Goal: Task Accomplishment & Management: Manage account settings

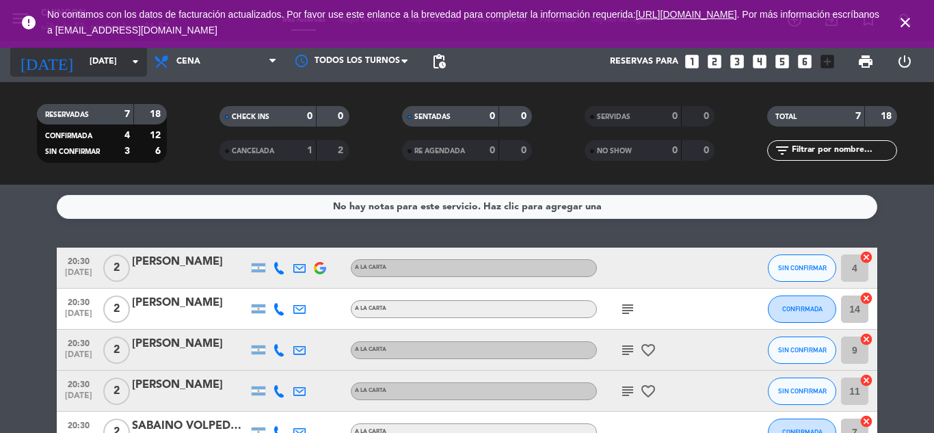
click at [139, 60] on icon "arrow_drop_down" at bounding box center [135, 61] width 16 height 16
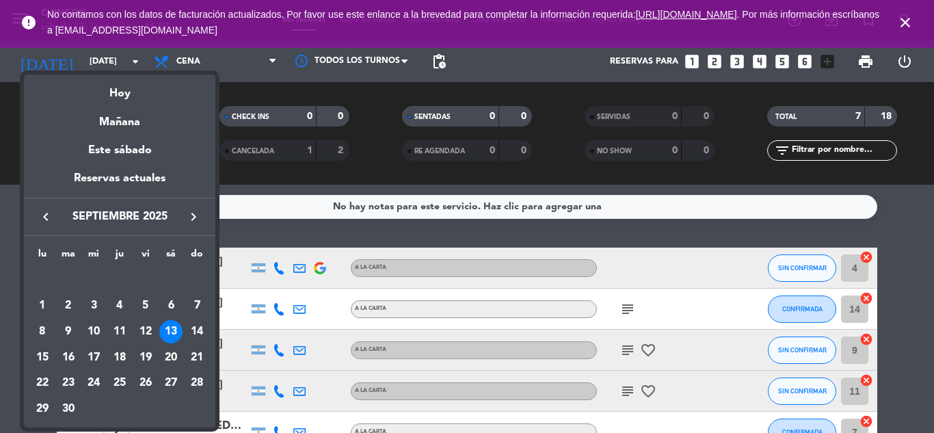
click at [170, 331] on div "13" at bounding box center [170, 331] width 23 height 23
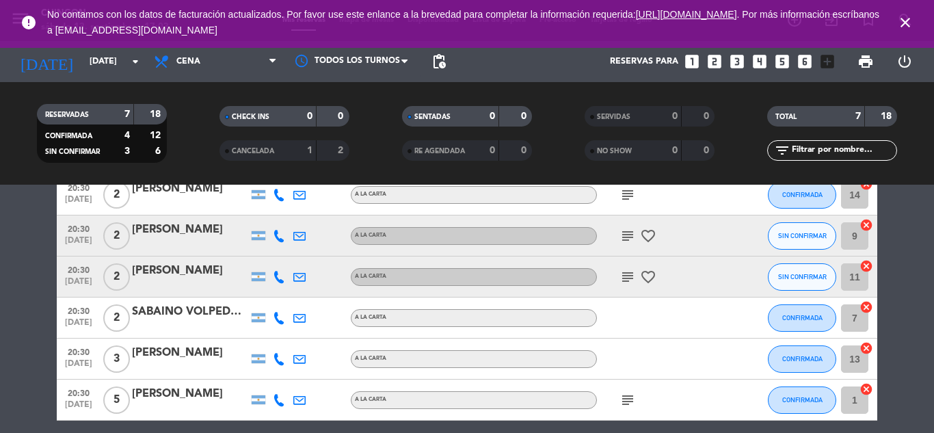
scroll to position [170, 0]
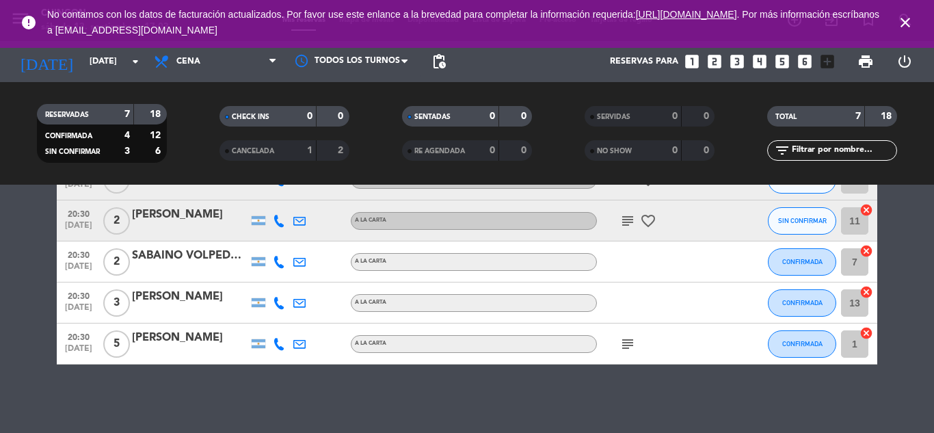
click at [190, 341] on div "[PERSON_NAME]" at bounding box center [190, 338] width 116 height 18
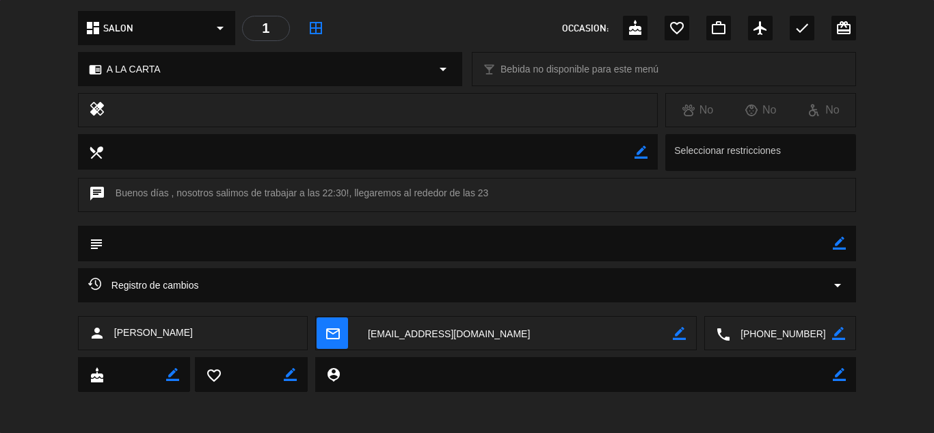
scroll to position [0, 0]
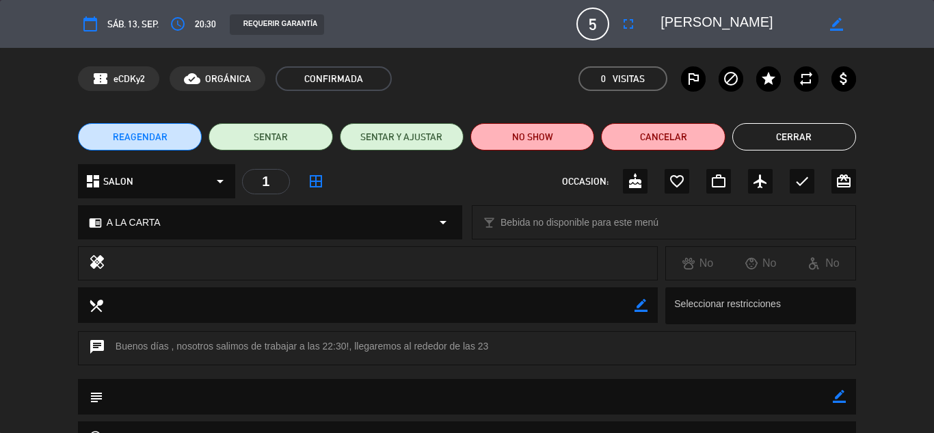
click at [315, 177] on icon "border_all" at bounding box center [316, 181] width 16 height 16
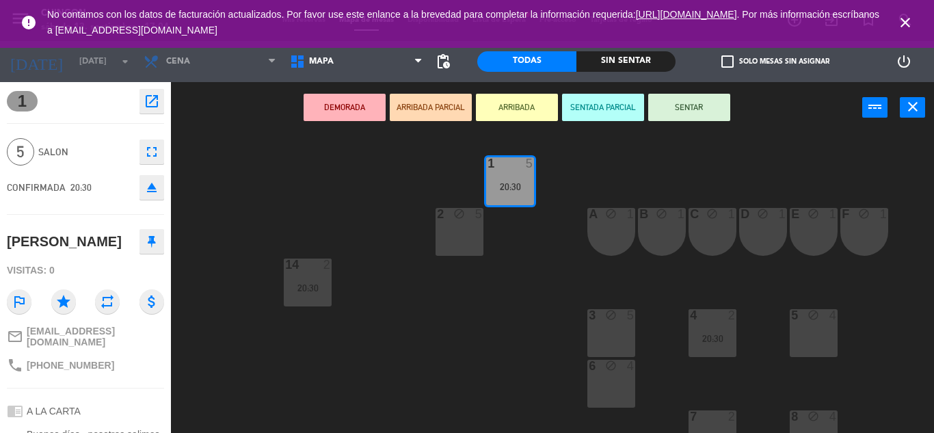
click at [908, 18] on icon "close" at bounding box center [906, 22] width 16 height 16
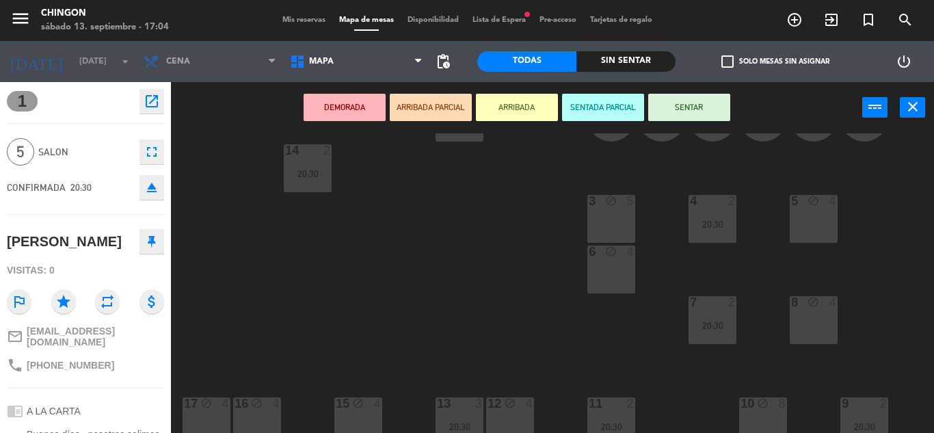
scroll to position [185, 0]
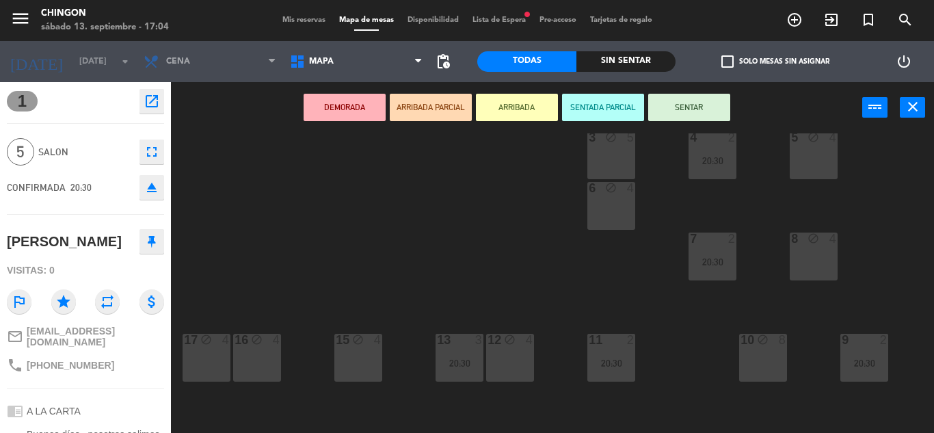
click at [525, 347] on div "12 block 4" at bounding box center [510, 358] width 48 height 48
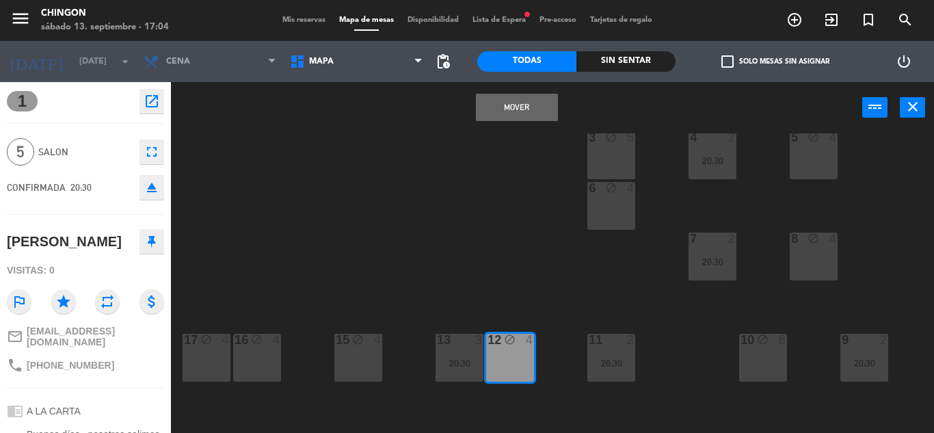
click at [522, 98] on button "Mover" at bounding box center [517, 107] width 82 height 27
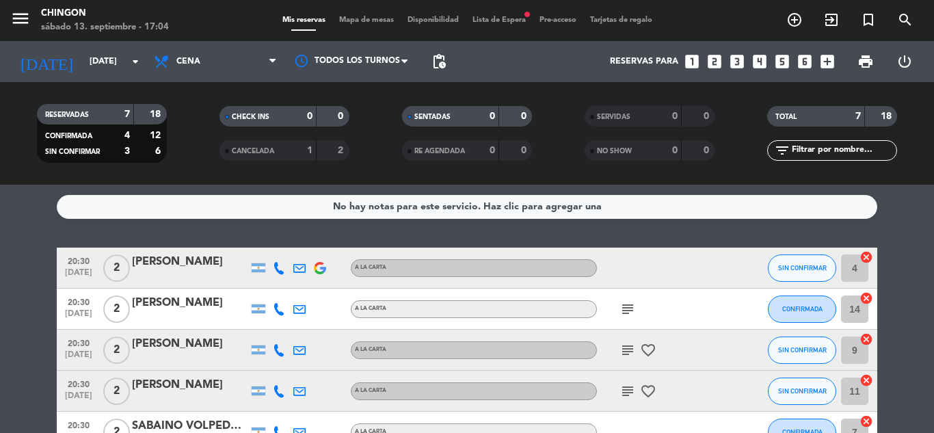
scroll to position [170, 0]
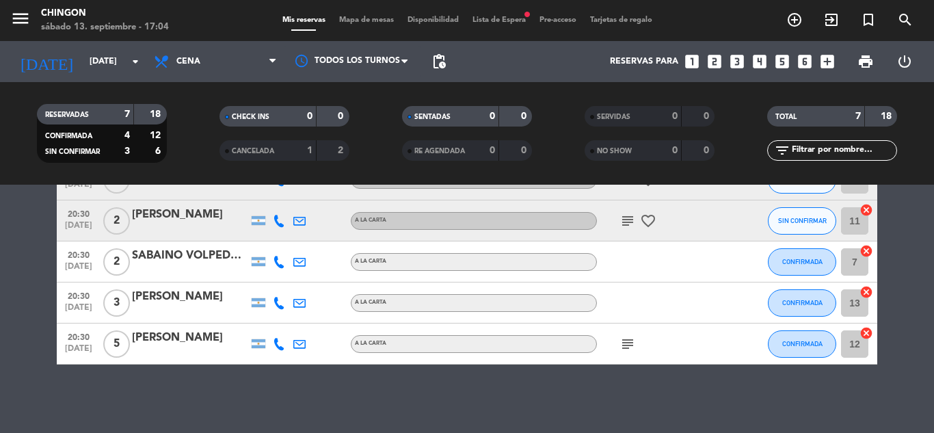
click at [380, 23] on span "Mapa de mesas" at bounding box center [366, 20] width 68 height 8
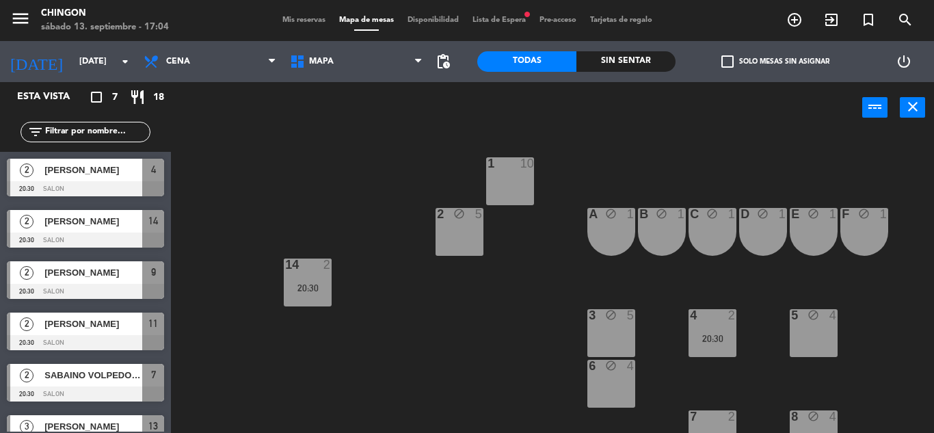
scroll to position [79, 0]
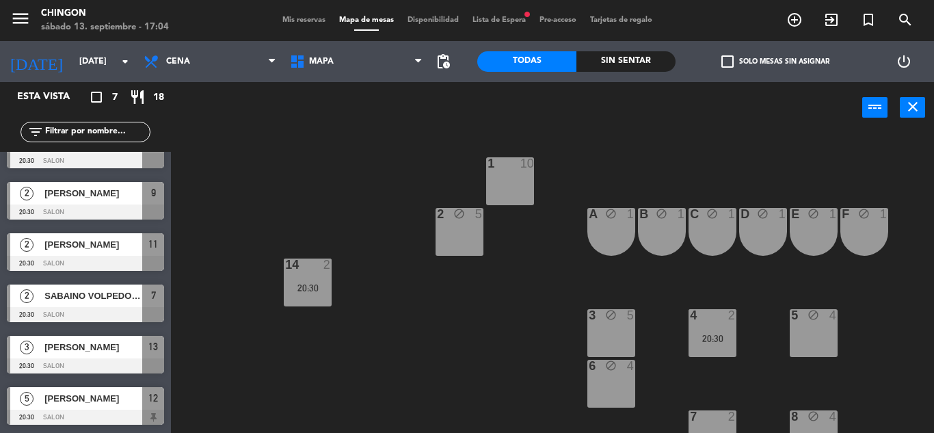
click at [88, 349] on span "[PERSON_NAME]" at bounding box center [93, 347] width 98 height 14
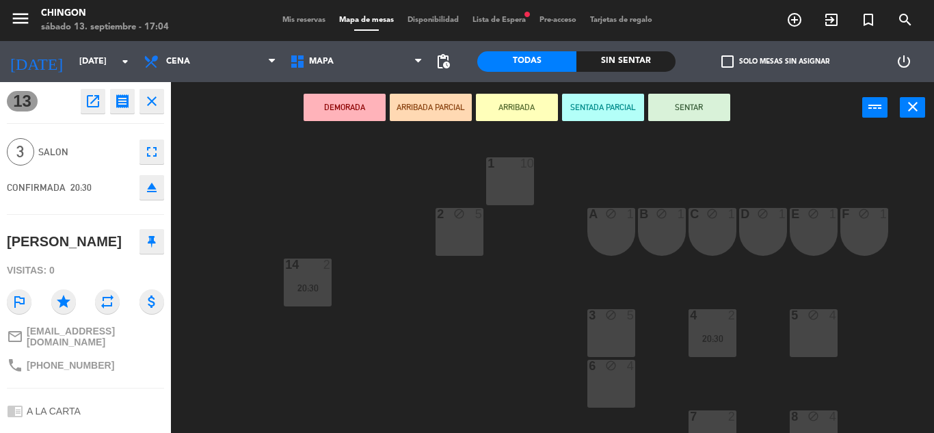
scroll to position [185, 0]
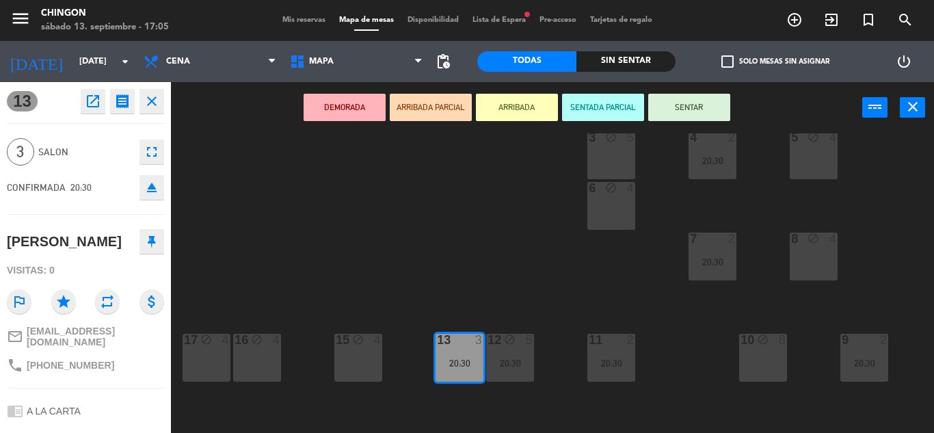
click at [758, 343] on div "10 block 8" at bounding box center [764, 358] width 48 height 48
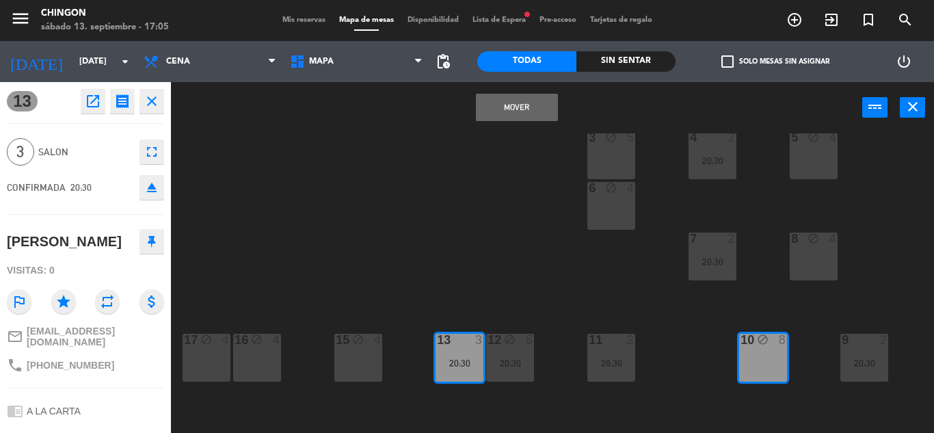
click at [537, 109] on button "Mover" at bounding box center [517, 107] width 82 height 27
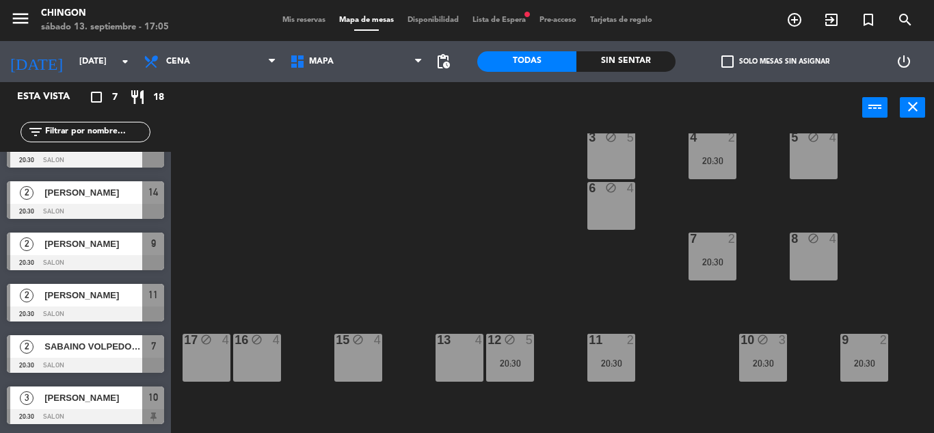
scroll to position [79, 0]
click at [74, 297] on span "SABAINO VOLPEDO EMA" at bounding box center [93, 296] width 98 height 14
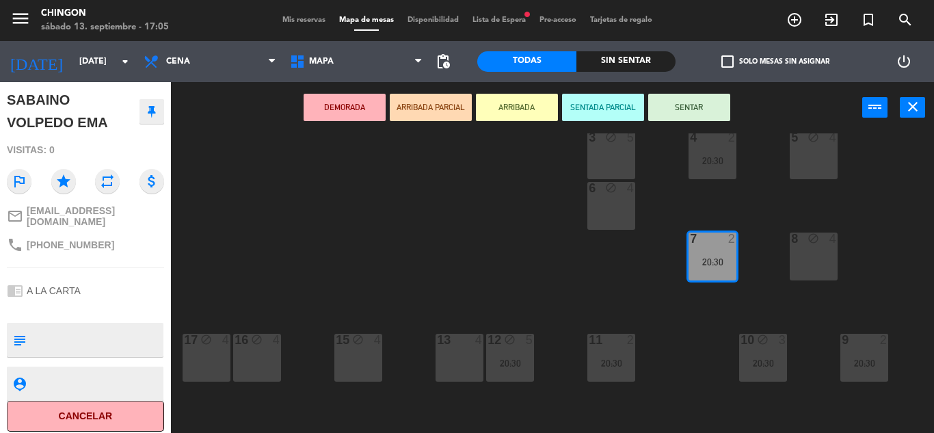
scroll to position [0, 0]
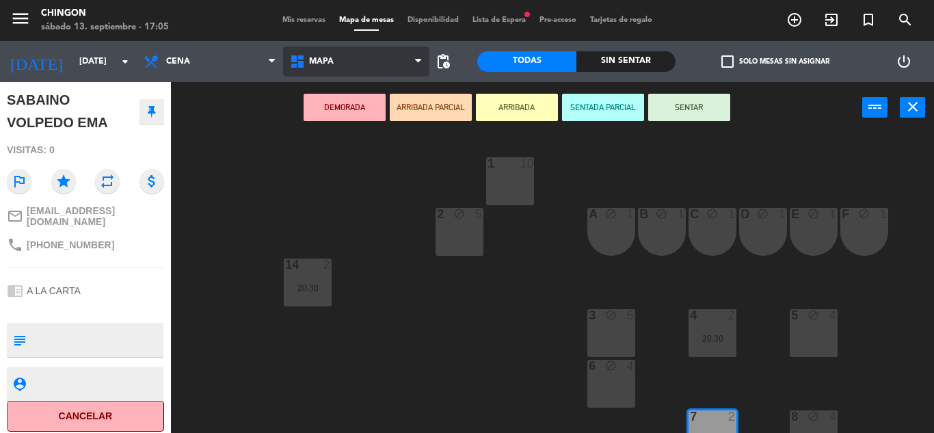
click at [298, 65] on icon at bounding box center [299, 61] width 20 height 16
click at [318, 87] on ng-component "menu Chingon [DATE] 13. septiembre - 17:05 Mis reservas Mapa de mesas Disponibi…" at bounding box center [467, 216] width 934 height 433
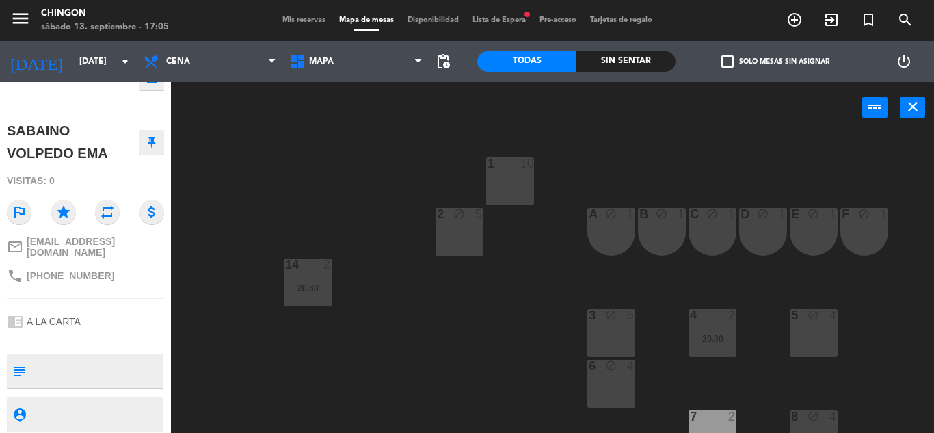
click at [293, 13] on div "menu Chingon [DATE] 13. septiembre - 17:05 Mis reservas Mapa de mesas Disponibi…" at bounding box center [467, 20] width 934 height 41
click at [296, 18] on span "Mis reservas" at bounding box center [304, 20] width 57 height 8
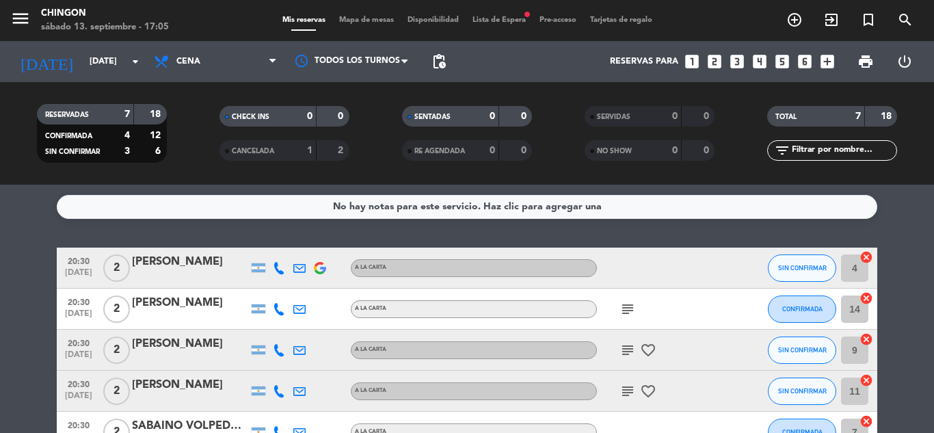
scroll to position [114, 0]
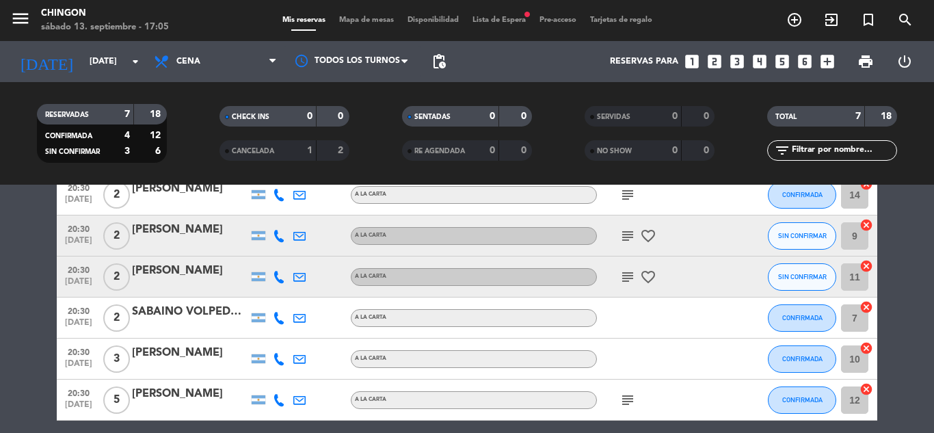
click at [152, 271] on div "[PERSON_NAME]" at bounding box center [190, 271] width 116 height 18
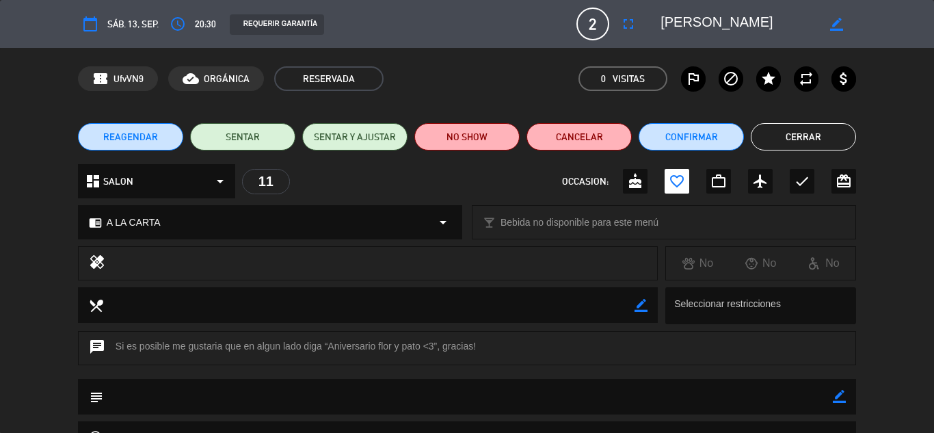
click at [224, 180] on icon "arrow_drop_down" at bounding box center [220, 181] width 16 height 16
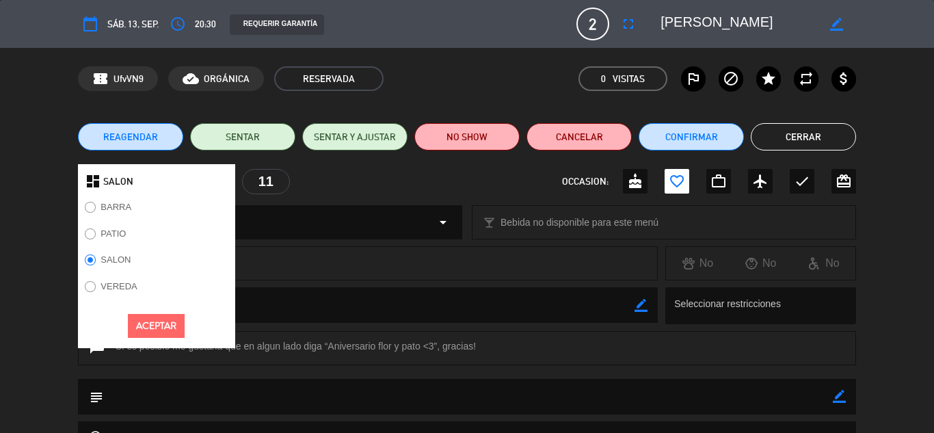
click at [389, 160] on div "REAGENDAR SENTAR SENTAR Y AJUSTAR NO SHOW Cancelar Confirmar Cerrar" at bounding box center [467, 136] width 934 height 55
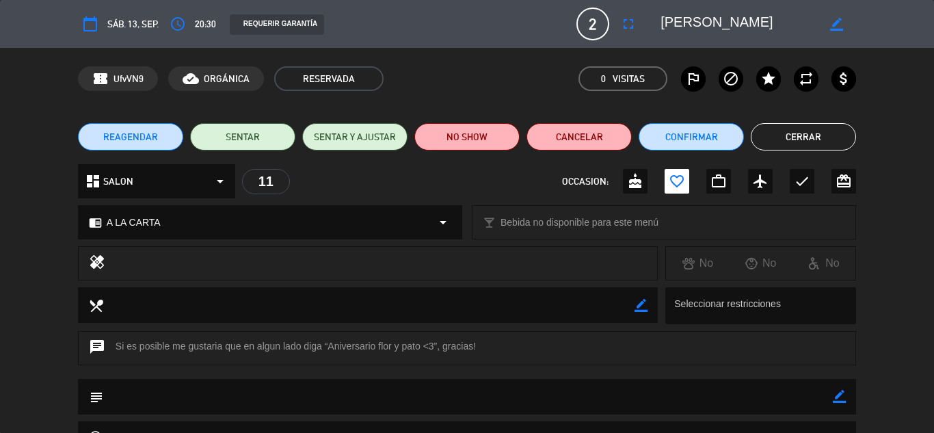
click at [212, 176] on icon "arrow_drop_down" at bounding box center [220, 181] width 16 height 16
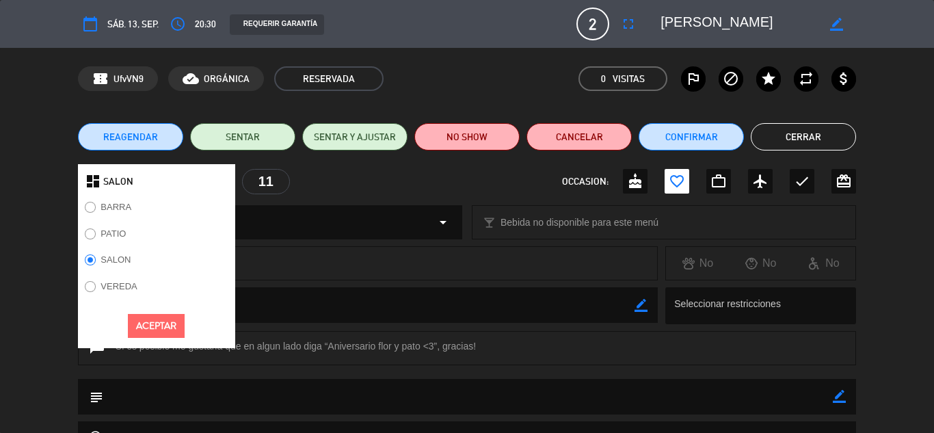
click at [171, 325] on button "Aceptar" at bounding box center [156, 326] width 57 height 24
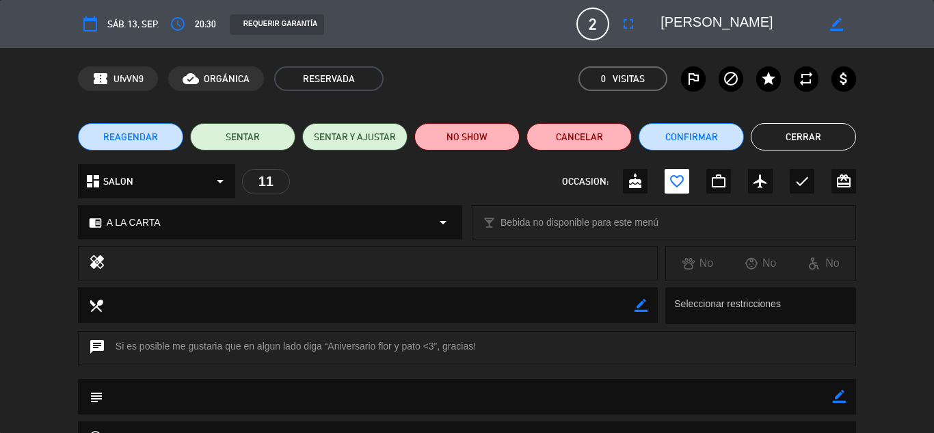
click at [265, 187] on div "11" at bounding box center [266, 181] width 48 height 25
click at [321, 174] on div "dashboard SALON arrow_drop_down 11 OCCASION: cake favorite_border work_outline …" at bounding box center [467, 181] width 778 height 34
click at [145, 181] on div "dashboard SALON arrow_drop_down" at bounding box center [156, 181] width 157 height 34
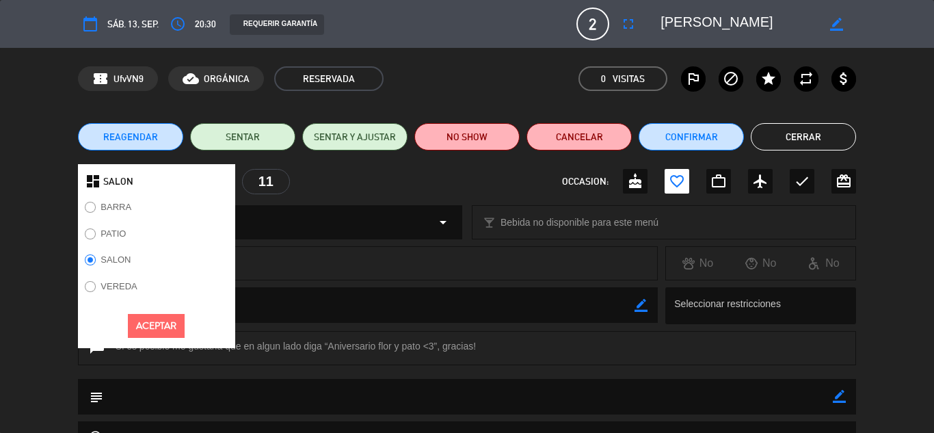
click at [118, 180] on span "SALON" at bounding box center [118, 182] width 30 height 16
click at [369, 158] on div "REAGENDAR SENTAR SENTAR Y AJUSTAR NO SHOW Cancelar Confirmar Cerrar" at bounding box center [467, 136] width 934 height 55
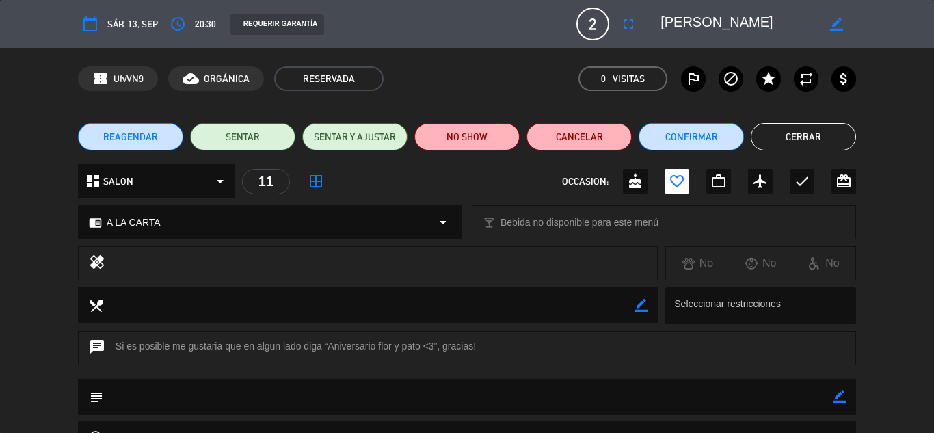
click at [141, 19] on span "sáb. 13, sep." at bounding box center [132, 24] width 51 height 16
click at [313, 185] on icon "border_all" at bounding box center [316, 181] width 16 height 16
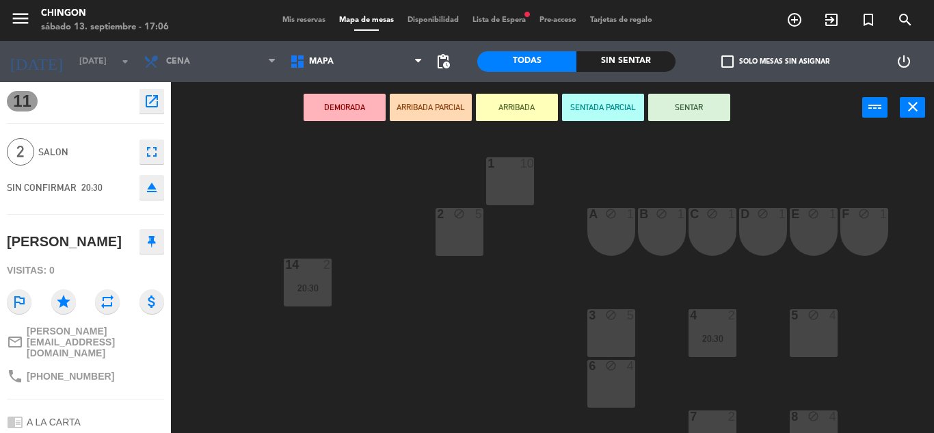
click at [502, 192] on div "1 10" at bounding box center [510, 181] width 48 height 48
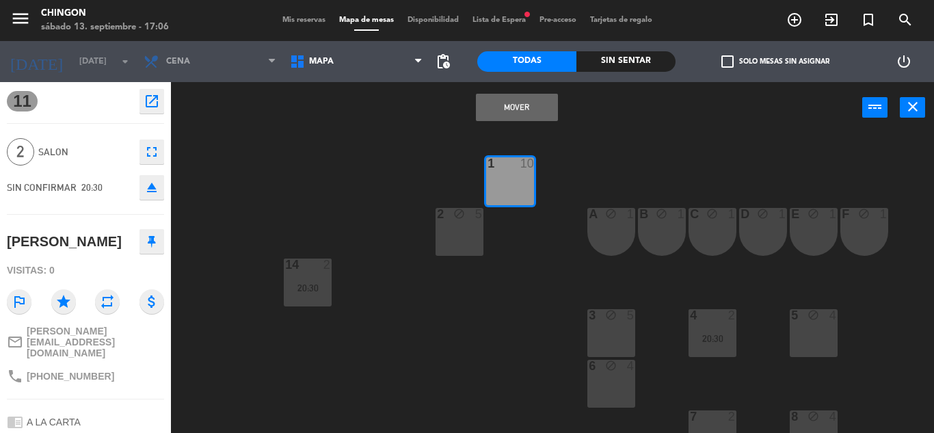
click at [518, 113] on button "Mover" at bounding box center [517, 107] width 82 height 27
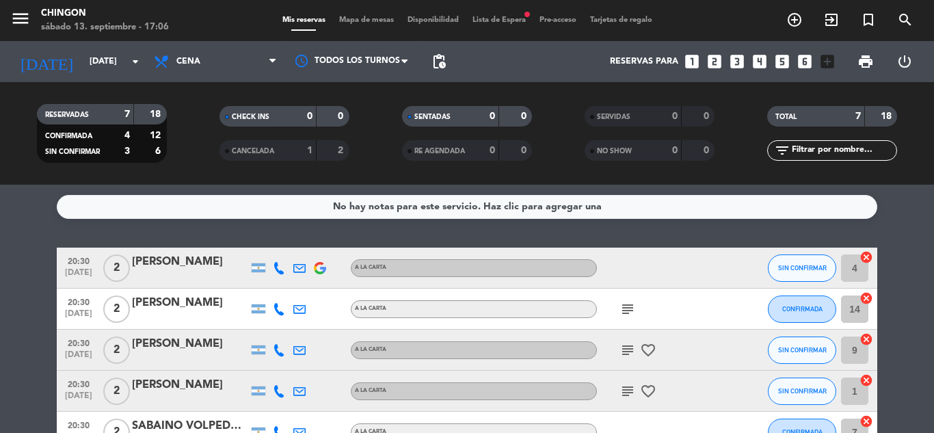
scroll to position [114, 0]
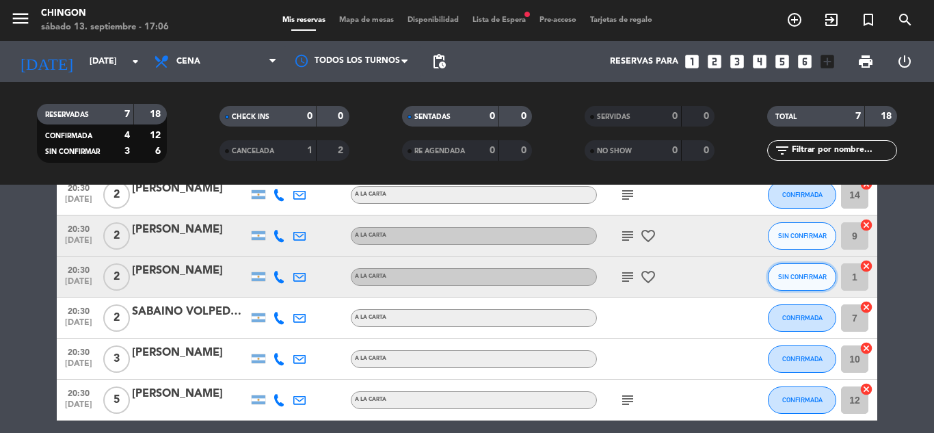
click at [798, 272] on button "SIN CONFIRMAR" at bounding box center [802, 276] width 68 height 27
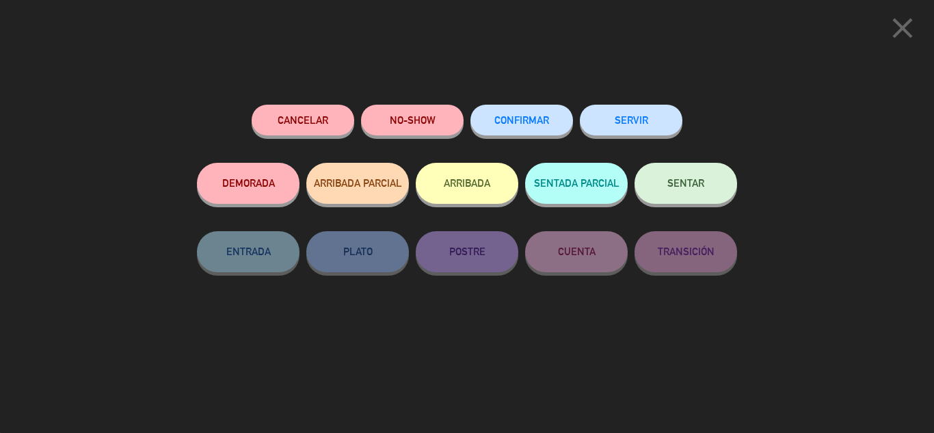
click at [545, 122] on span "CONFIRMAR" at bounding box center [522, 120] width 55 height 12
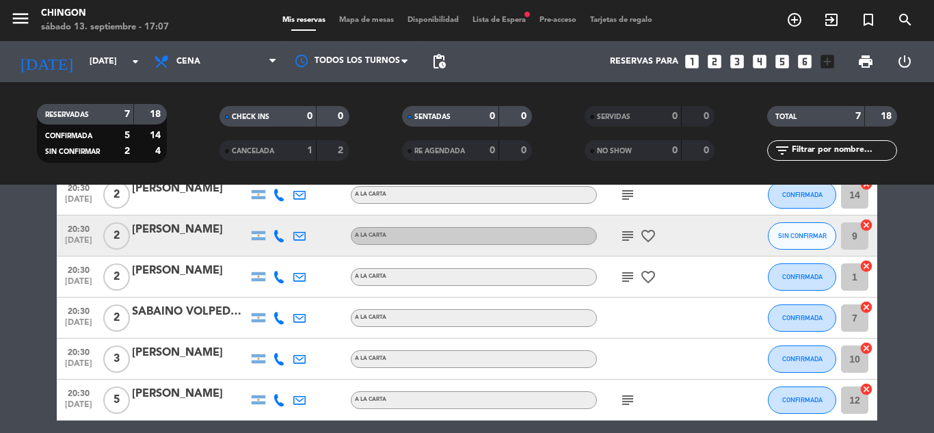
scroll to position [0, 0]
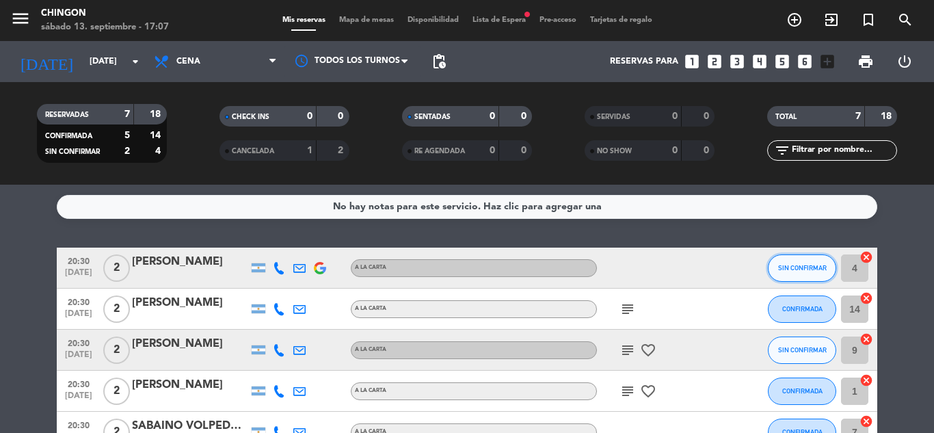
click at [800, 269] on span "SIN CONFIRMAR" at bounding box center [802, 268] width 49 height 8
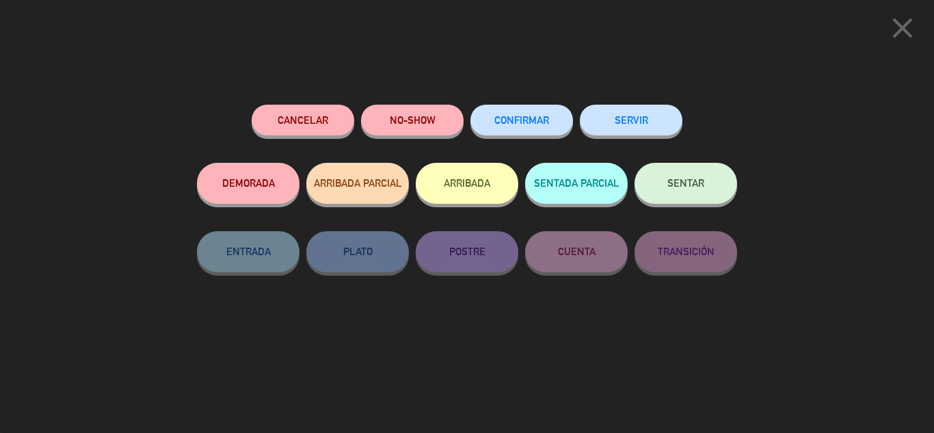
click at [547, 117] on span "CONFIRMAR" at bounding box center [522, 120] width 55 height 12
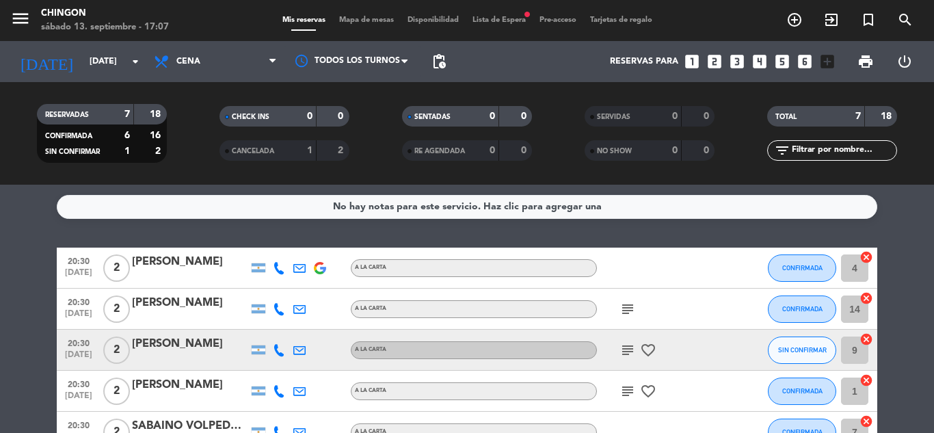
scroll to position [114, 0]
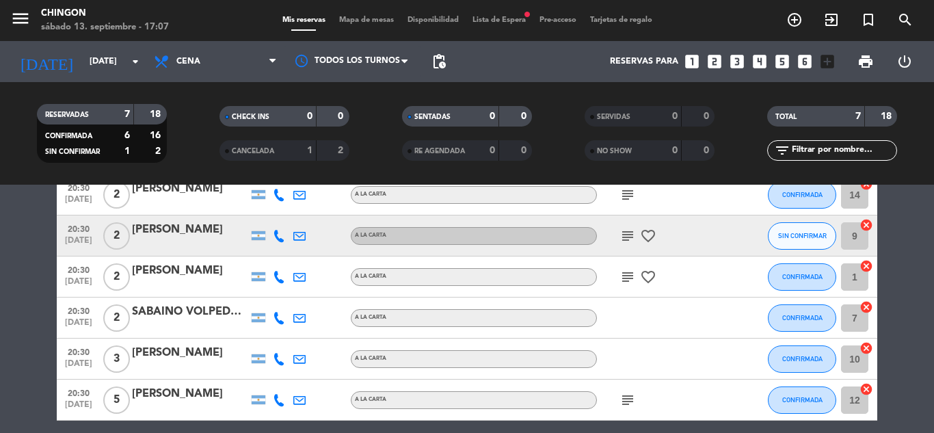
click at [167, 237] on div "[PERSON_NAME]" at bounding box center [190, 230] width 116 height 18
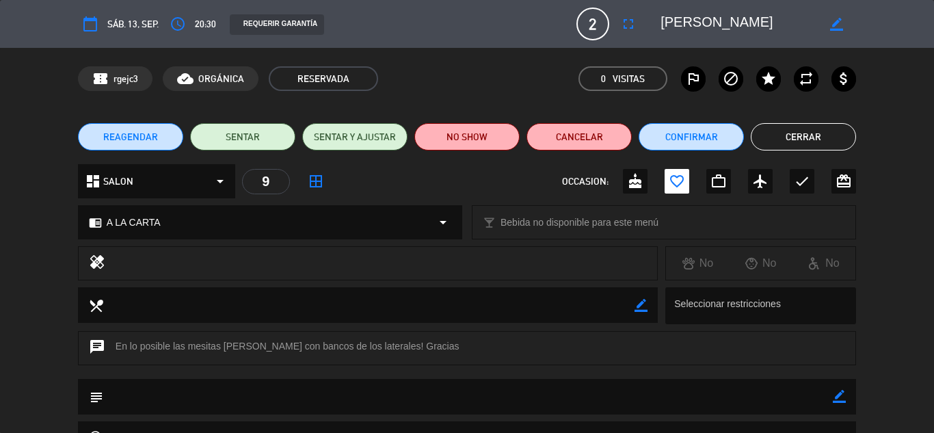
click at [316, 175] on icon "border_all" at bounding box center [316, 181] width 16 height 16
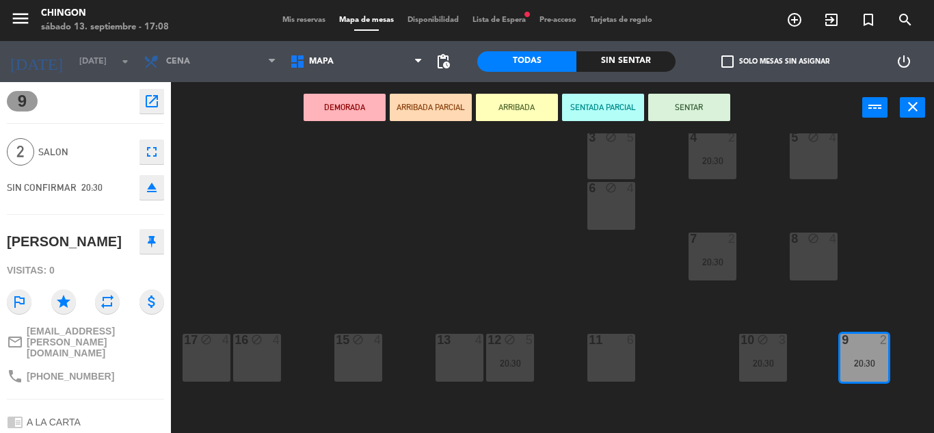
scroll to position [70, 0]
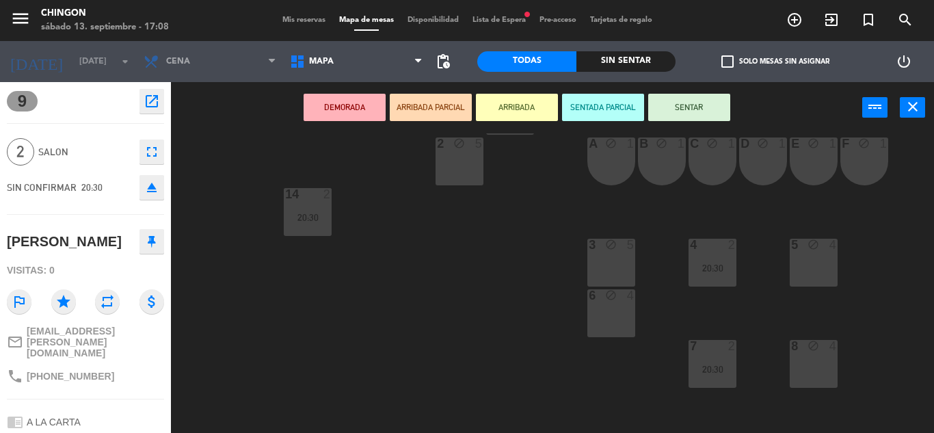
click at [619, 265] on div "3 block 5" at bounding box center [612, 263] width 48 height 48
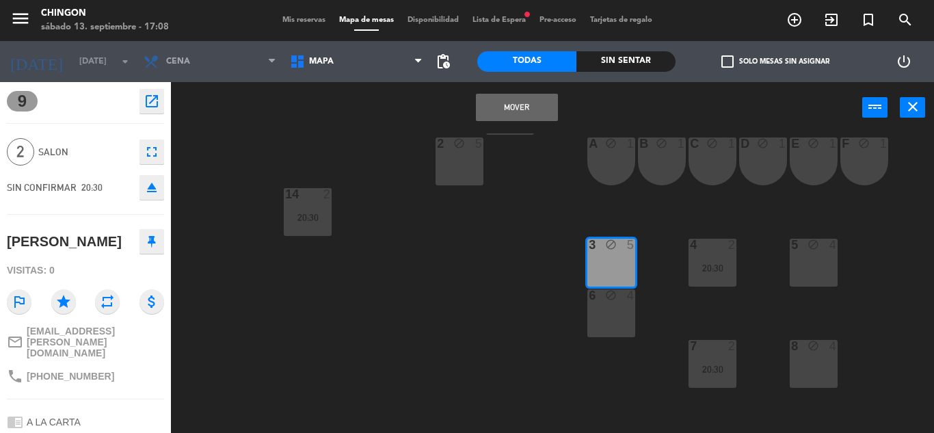
click at [539, 113] on button "Mover" at bounding box center [517, 107] width 82 height 27
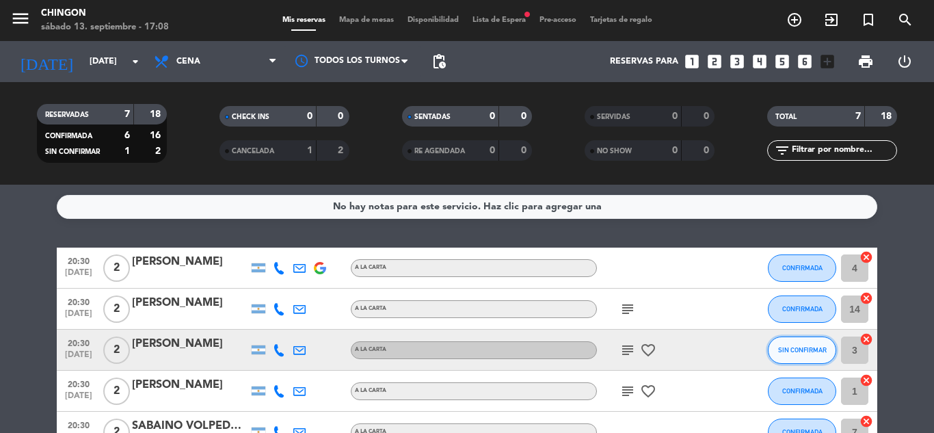
click at [778, 351] on span "SIN CONFIRMAR" at bounding box center [802, 350] width 49 height 8
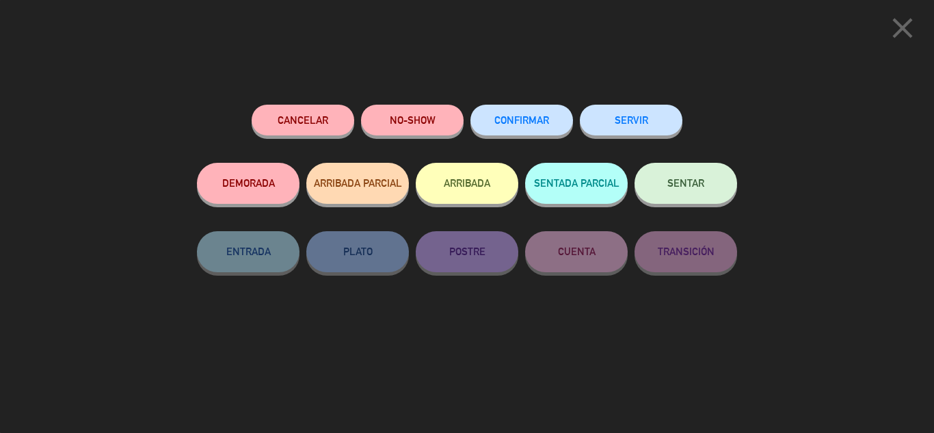
click at [530, 127] on button "CONFIRMAR" at bounding box center [522, 120] width 103 height 31
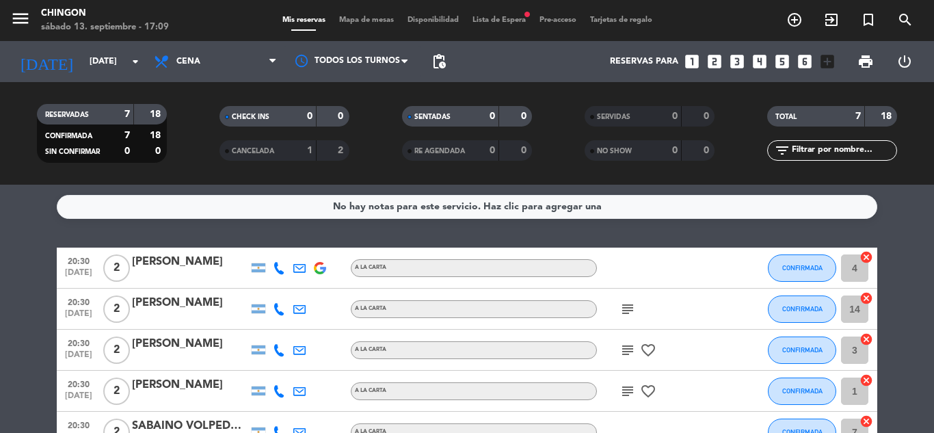
click at [375, 17] on span "Mapa de mesas" at bounding box center [366, 20] width 68 height 8
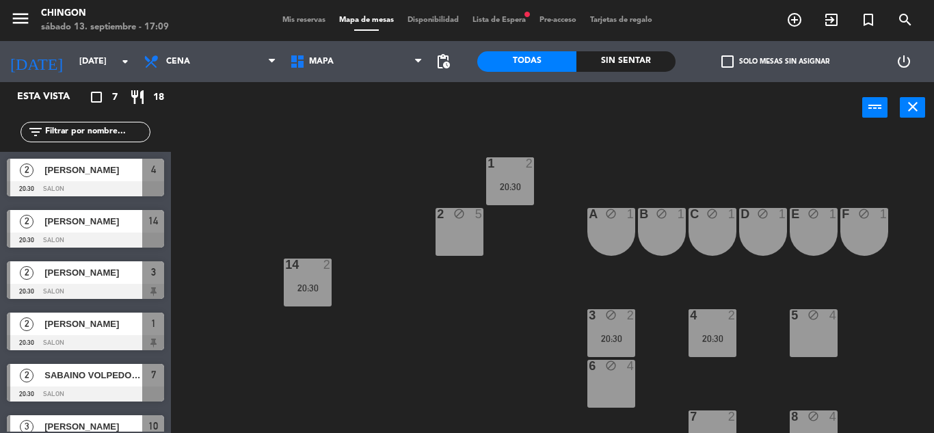
scroll to position [185, 0]
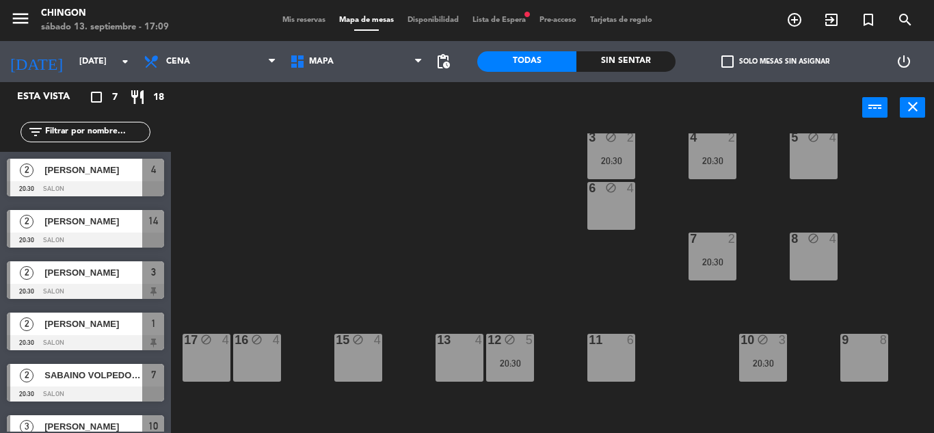
click at [871, 354] on div "9 8" at bounding box center [865, 358] width 48 height 48
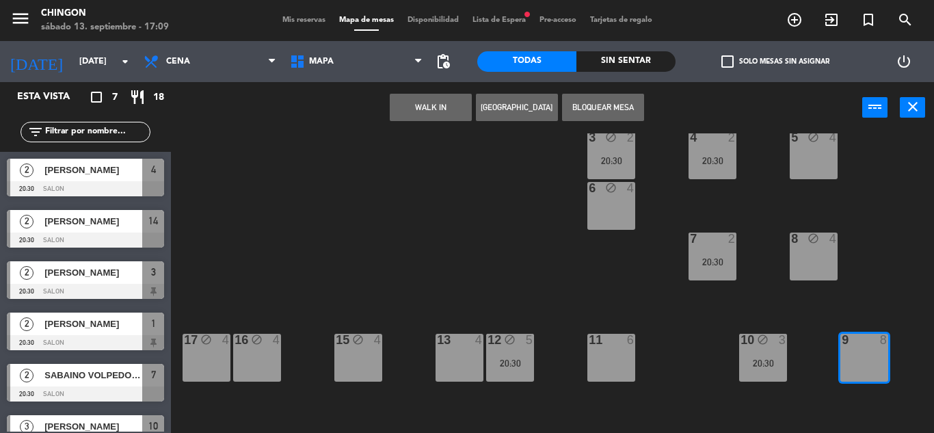
click at [595, 111] on button "Bloquear Mesa" at bounding box center [603, 107] width 82 height 27
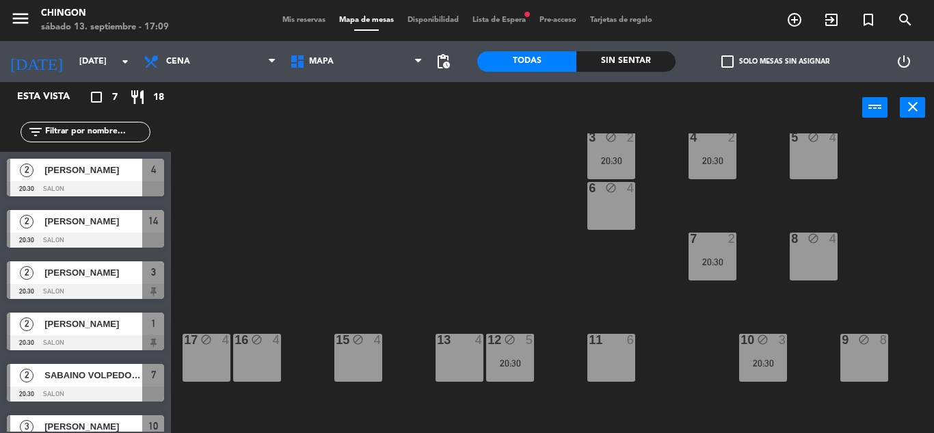
click at [620, 361] on div "11 6" at bounding box center [612, 358] width 48 height 48
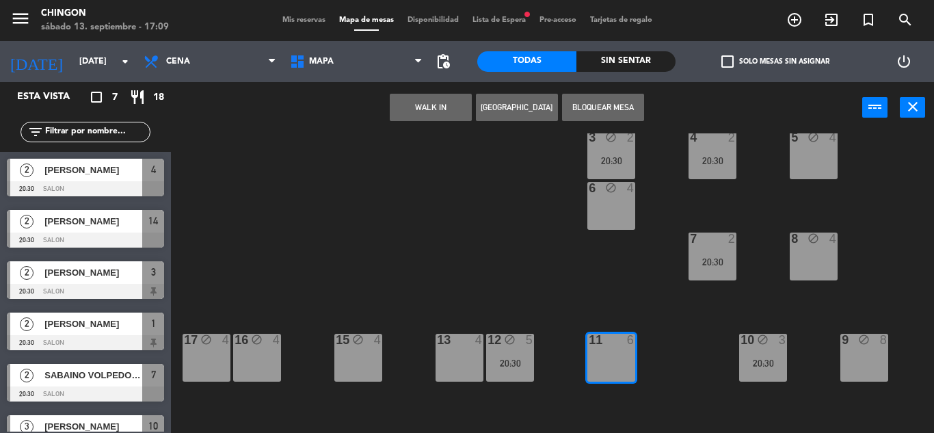
click at [604, 109] on button "Bloquear Mesa" at bounding box center [603, 107] width 82 height 27
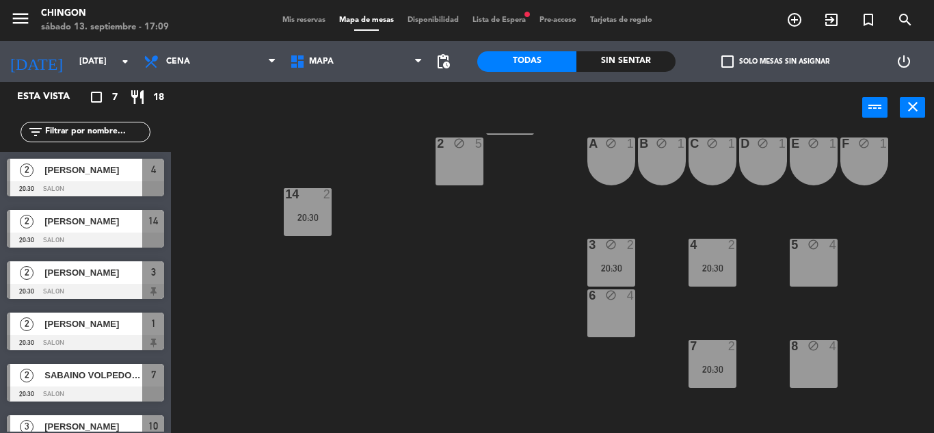
scroll to position [0, 0]
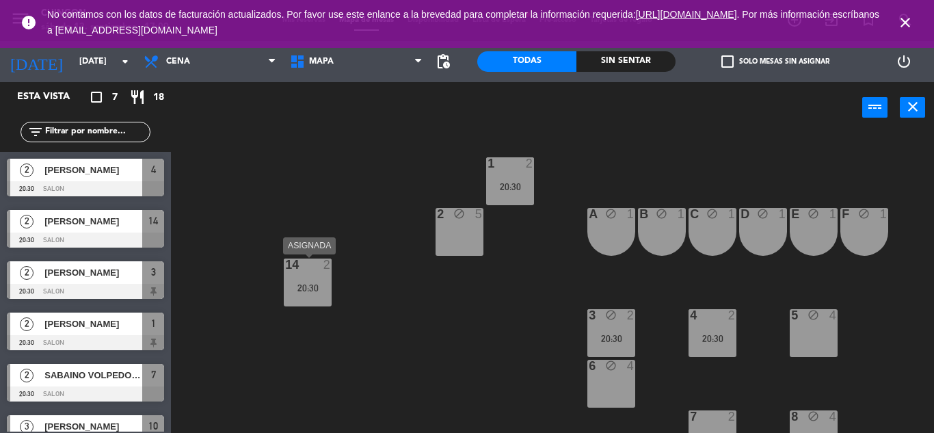
click at [312, 296] on div "14 2 20:30" at bounding box center [308, 283] width 48 height 48
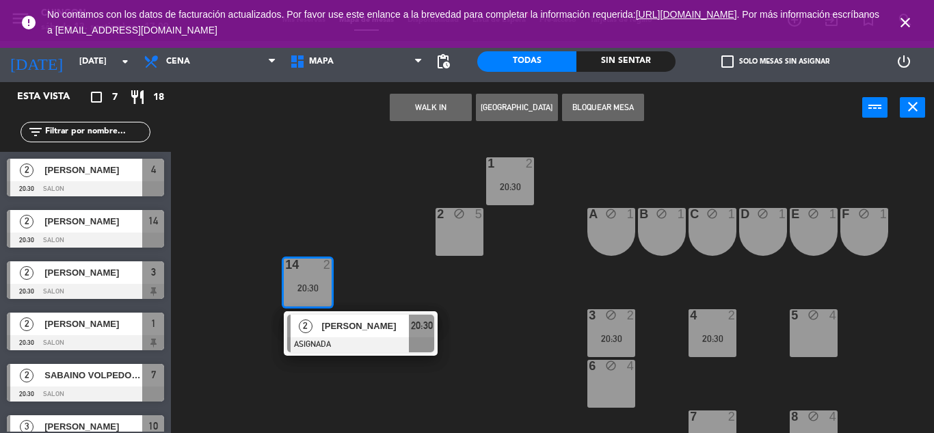
click at [365, 210] on div "1 2 20:30 2 block 5 A block 1 B block 1 C block 1 D block 1 E block 1 F block 1…" at bounding box center [558, 283] width 754 height 300
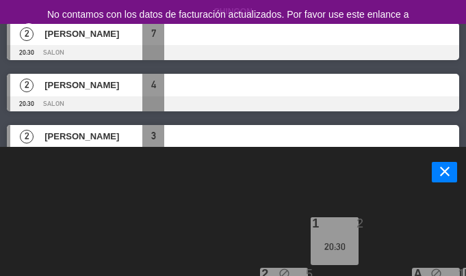
scroll to position [236, 0]
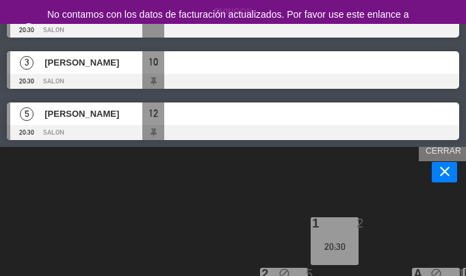
click at [442, 171] on icon "close" at bounding box center [444, 171] width 16 height 16
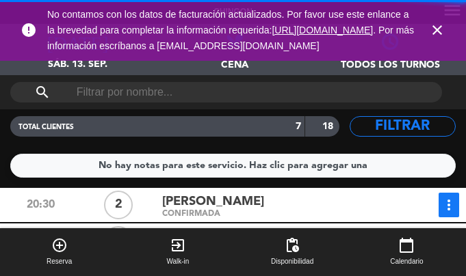
click at [436, 38] on icon "close" at bounding box center [437, 30] width 16 height 16
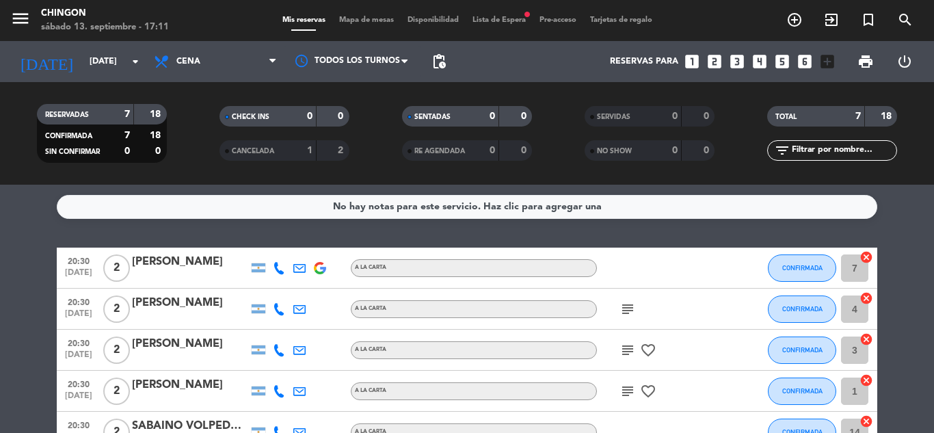
click at [345, 21] on span "Mapa de mesas" at bounding box center [366, 20] width 68 height 8
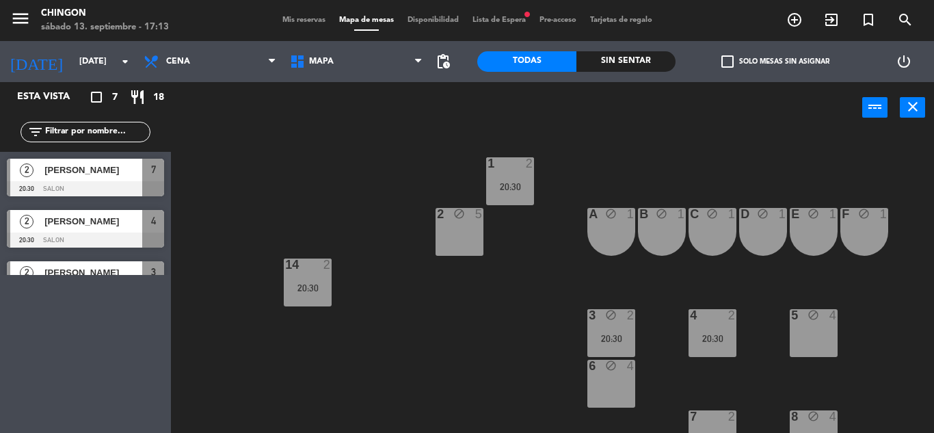
click at [327, 192] on div "1 2 20:30 2 block 5 A block 1 B block 1 C block 1 D block 1 E block 1 F block 1…" at bounding box center [558, 283] width 754 height 300
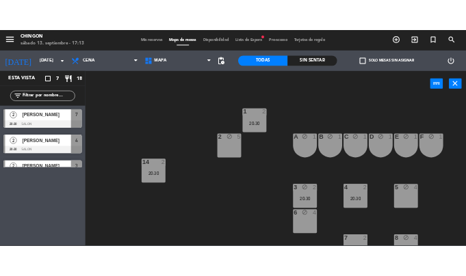
scroll to position [236, 0]
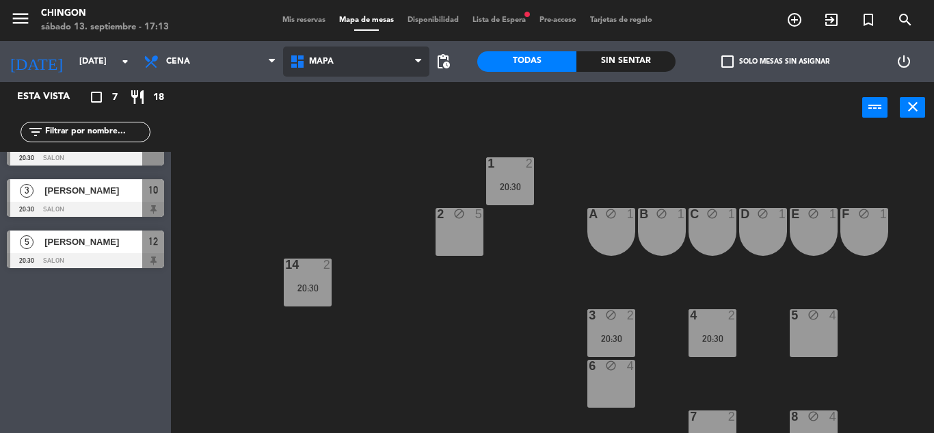
click at [332, 53] on span "MAPA" at bounding box center [356, 62] width 146 height 30
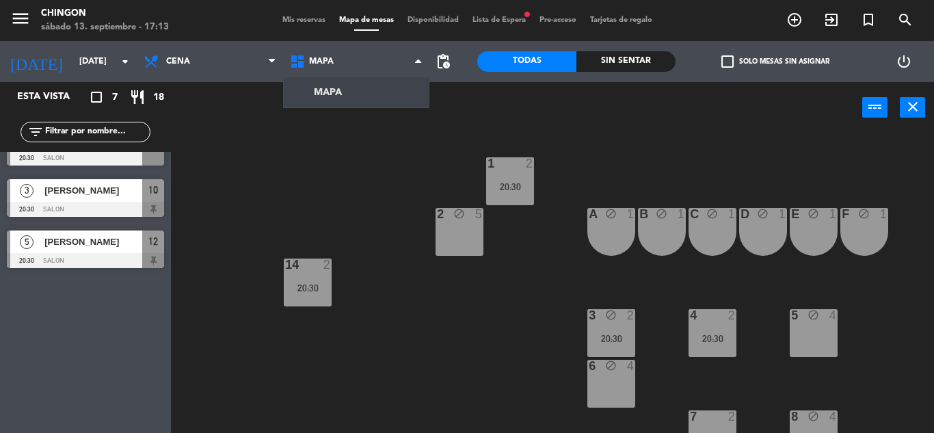
click at [304, 14] on div "Mis reservas Mapa de mesas Disponibilidad Lista de Espera fiber_manual_record P…" at bounding box center [468, 20] width 384 height 12
click at [300, 23] on span "Mis reservas" at bounding box center [304, 20] width 57 height 8
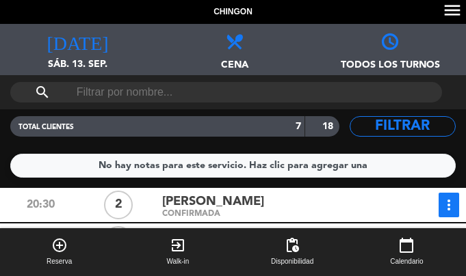
click at [309, 38] on span at bounding box center [232, 36] width 155 height 25
click at [297, 40] on span at bounding box center [232, 36] width 155 height 25
click at [121, 36] on span "[DATE]" at bounding box center [77, 37] width 155 height 26
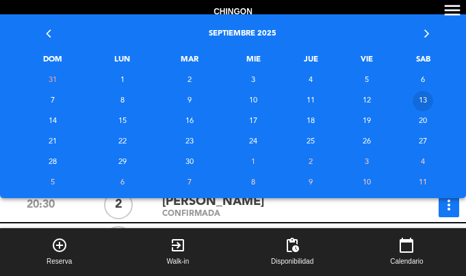
click at [425, 101] on td "13" at bounding box center [422, 101] width 57 height 21
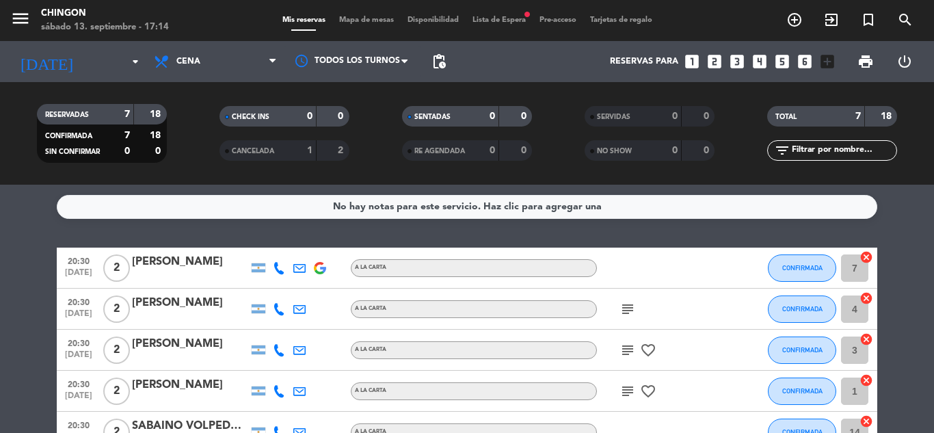
click at [358, 27] on div "menu Chingon [DATE] 13. septiembre - 17:14 Mis reservas Mapa de mesas Disponibi…" at bounding box center [467, 20] width 934 height 41
click at [369, 19] on span "Mapa de mesas" at bounding box center [366, 20] width 68 height 8
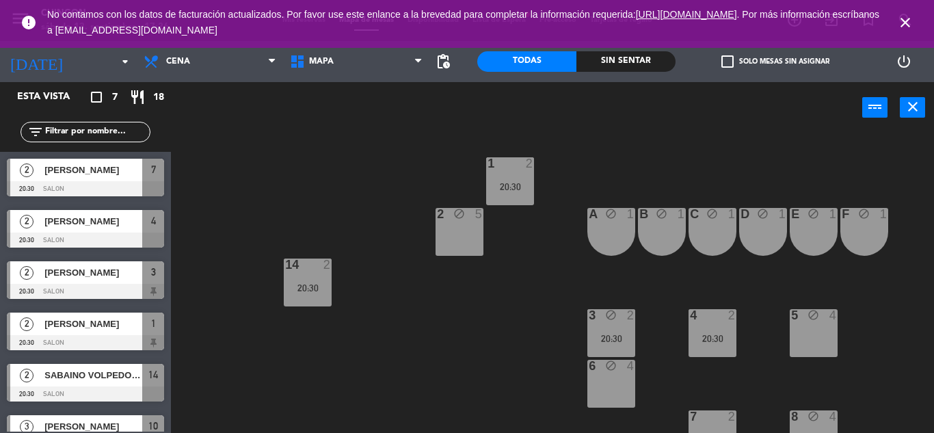
scroll to position [79, 0]
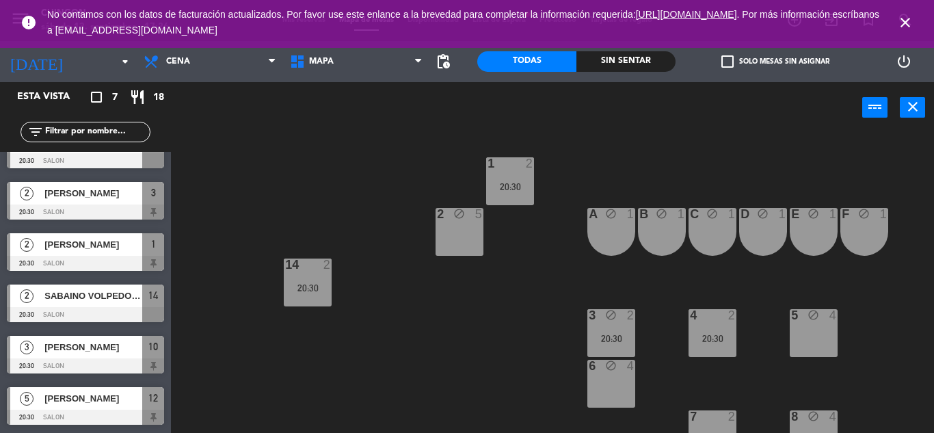
click at [83, 287] on div "SABAINO VOLPEDO EMA" at bounding box center [92, 296] width 99 height 23
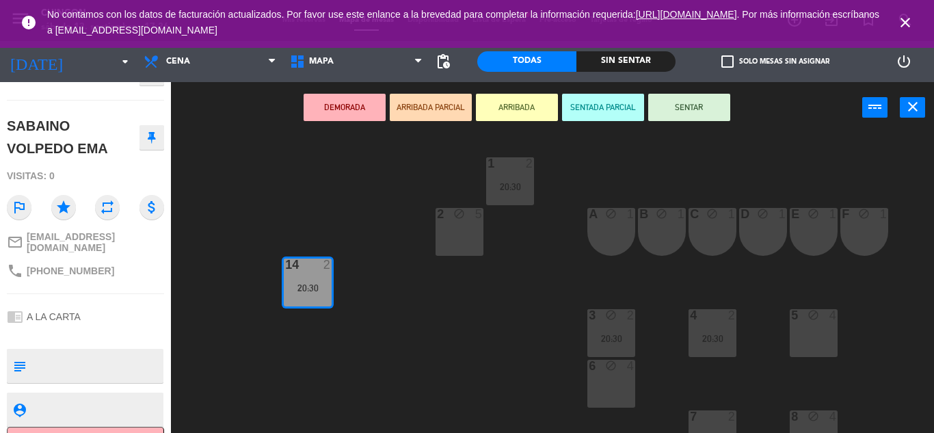
scroll to position [140, 0]
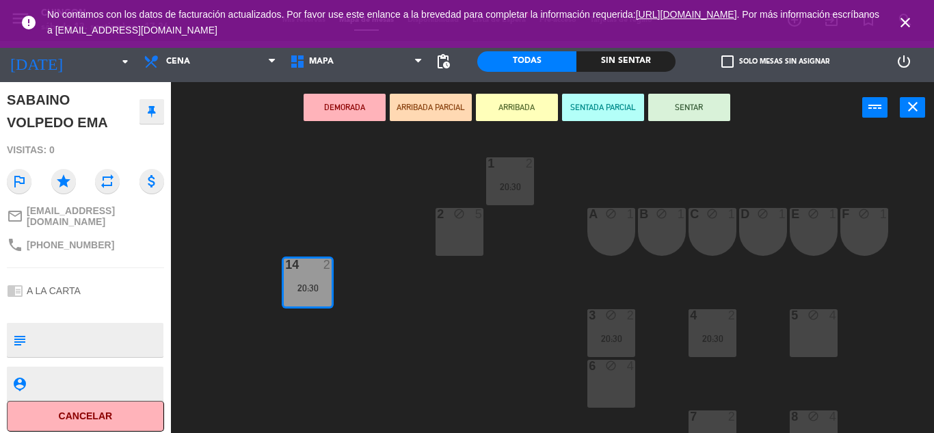
click at [51, 240] on span "[PHONE_NUMBER]" at bounding box center [71, 244] width 88 height 11
drag, startPoint x: 42, startPoint y: 238, endPoint x: 106, endPoint y: 240, distance: 64.3
click at [106, 240] on div "phone [PHONE_NUMBER]" at bounding box center [85, 245] width 157 height 26
copy span "1166371593"
click at [896, 21] on span "close" at bounding box center [905, 22] width 37 height 37
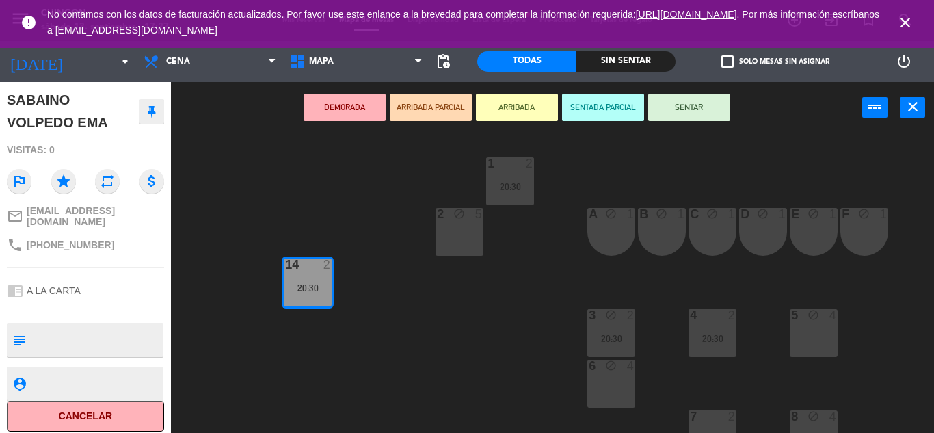
click at [906, 18] on icon "close" at bounding box center [906, 22] width 16 height 16
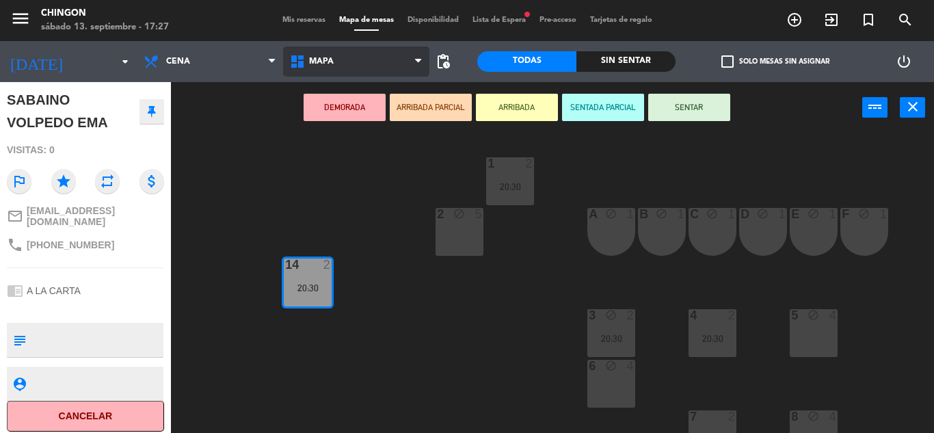
click at [312, 64] on span "MAPA" at bounding box center [321, 62] width 25 height 10
click at [332, 97] on ng-component "menu Chingon [DATE] 13. septiembre - 17:27 Mis reservas Mapa de mesas Disponibi…" at bounding box center [467, 216] width 934 height 433
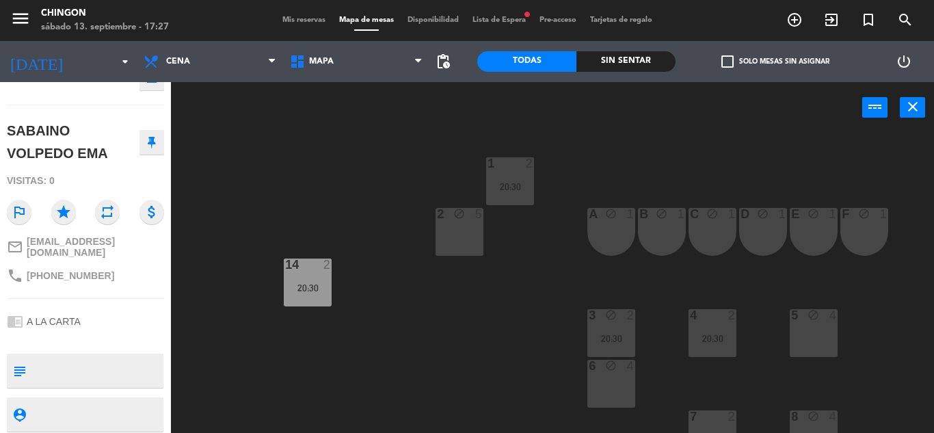
click at [293, 21] on span "Mis reservas" at bounding box center [304, 20] width 57 height 8
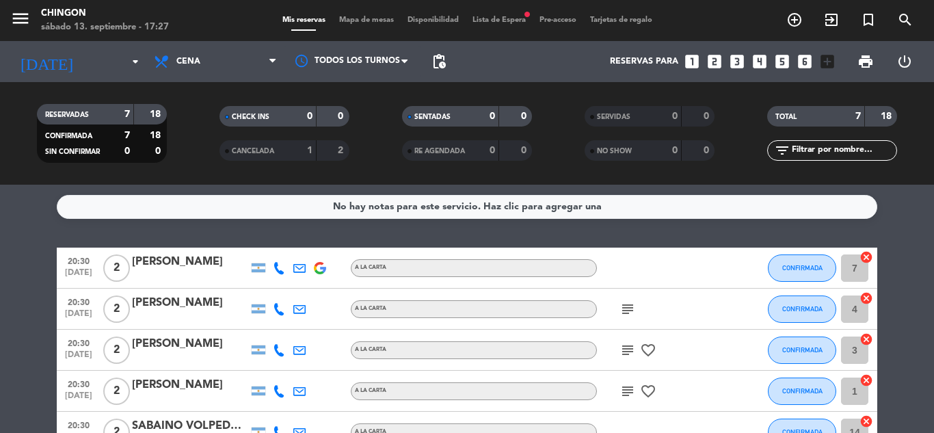
click at [696, 354] on div "subject favorite_border" at bounding box center [658, 350] width 123 height 40
click at [205, 343] on div "[PERSON_NAME]" at bounding box center [190, 344] width 116 height 18
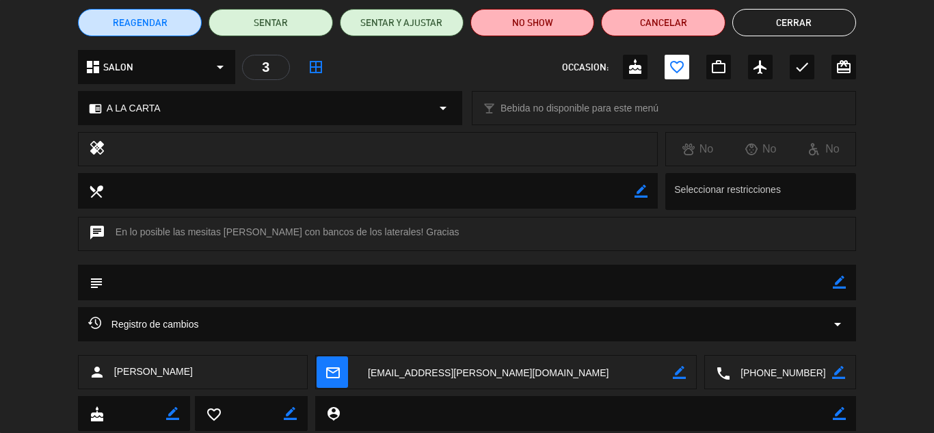
scroll to position [153, 0]
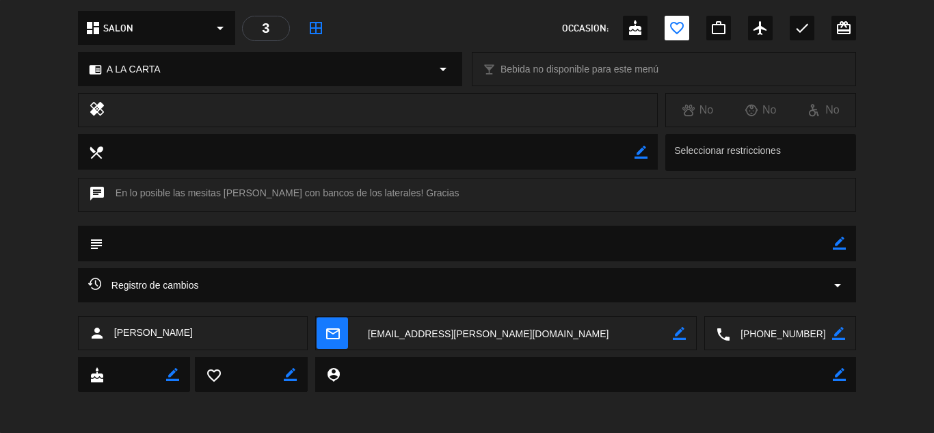
click at [763, 332] on textarea at bounding box center [782, 334] width 102 height 34
click at [778, 305] on span "Click para copiar" at bounding box center [764, 300] width 72 height 14
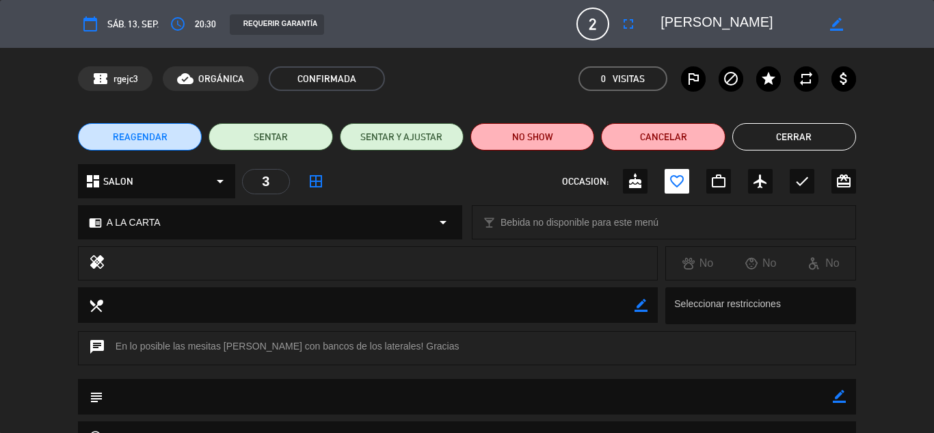
click at [317, 185] on icon "border_all" at bounding box center [316, 181] width 16 height 16
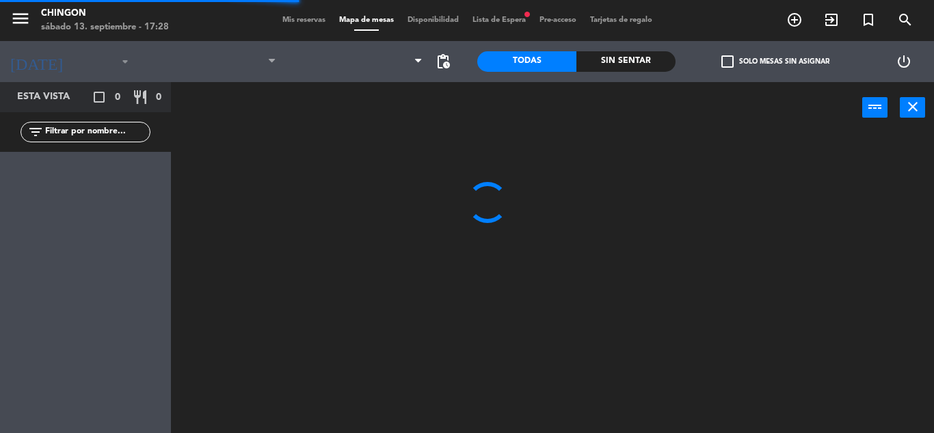
type input "[DATE]"
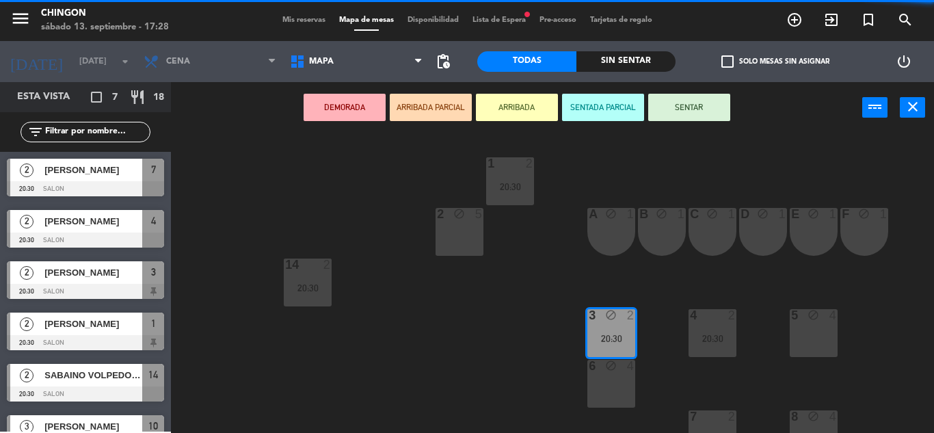
click at [308, 16] on span "Mis reservas" at bounding box center [304, 20] width 57 height 8
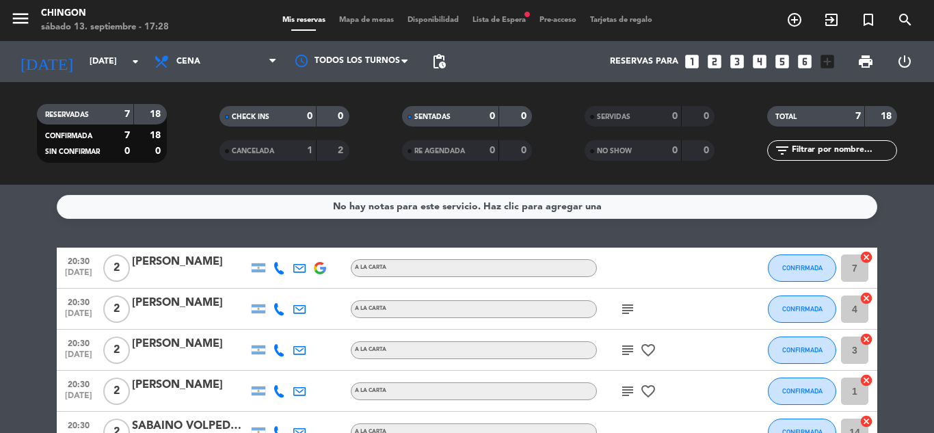
click at [278, 313] on icon at bounding box center [279, 309] width 12 height 12
click at [286, 285] on span "content_paste" at bounding box center [291, 286] width 10 height 10
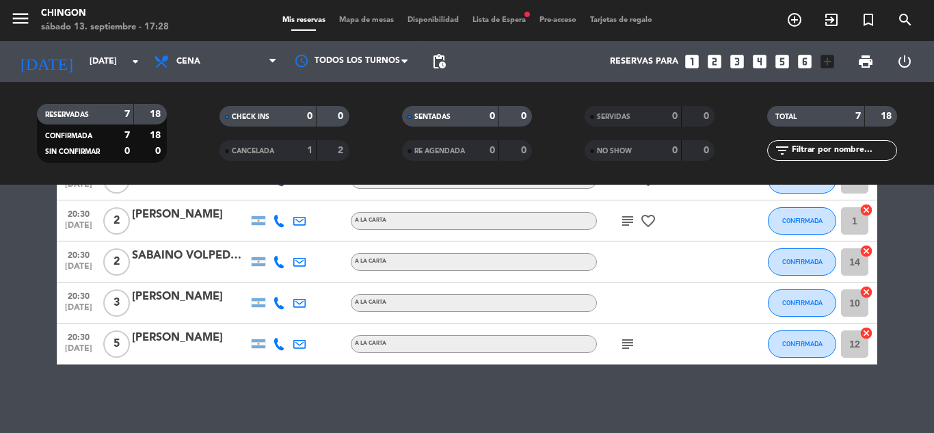
click at [278, 302] on icon at bounding box center [279, 303] width 12 height 12
click at [286, 279] on span "content_paste" at bounding box center [291, 280] width 10 height 10
click at [278, 345] on icon at bounding box center [279, 344] width 12 height 12
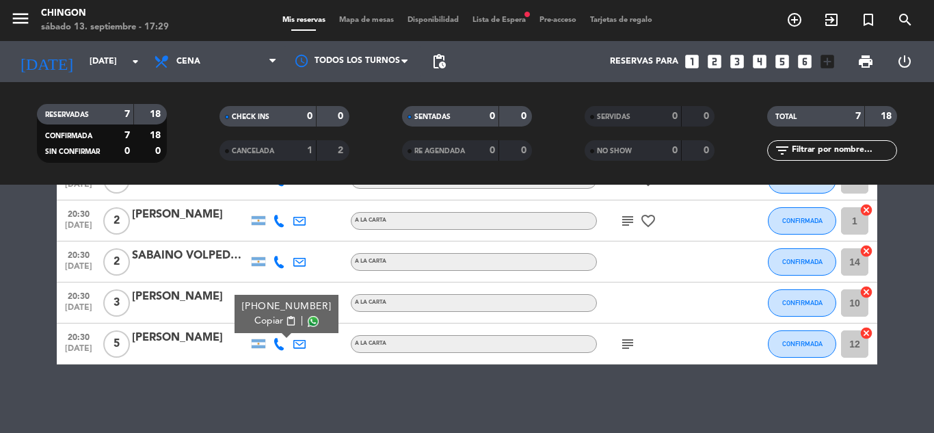
click at [286, 324] on span "content_paste" at bounding box center [291, 321] width 10 height 10
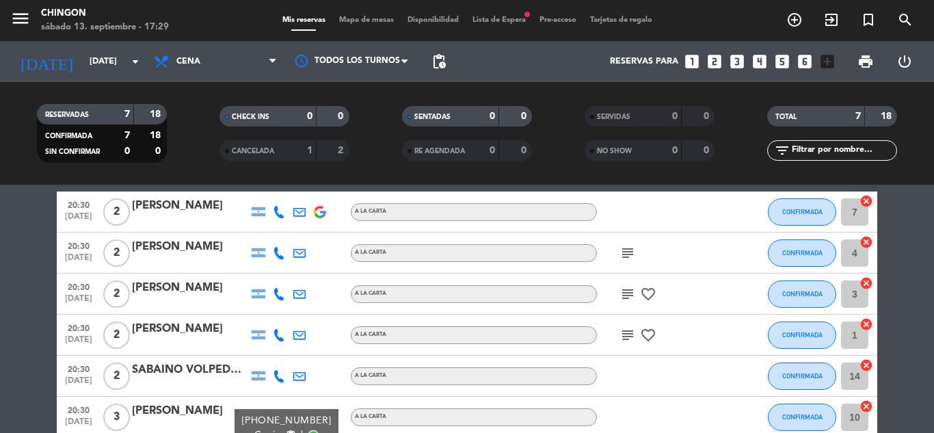
click at [279, 339] on icon at bounding box center [279, 335] width 12 height 12
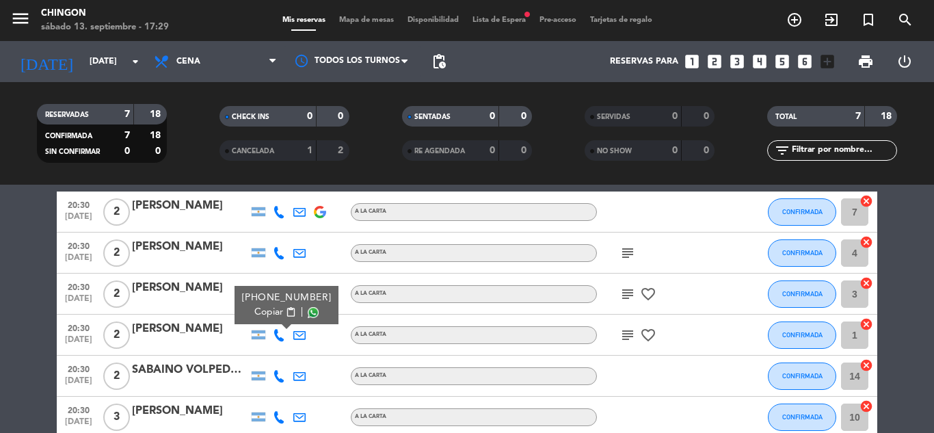
click at [286, 311] on span "content_paste" at bounding box center [291, 312] width 10 height 10
click at [275, 214] on icon at bounding box center [279, 212] width 12 height 12
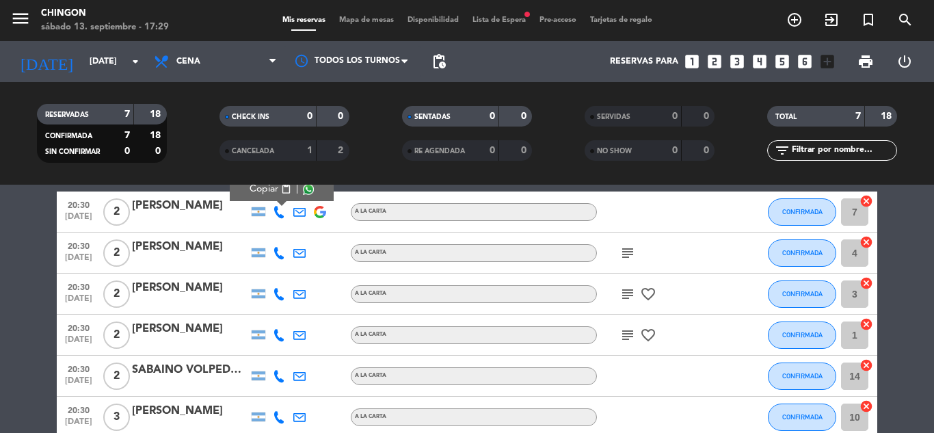
click at [282, 188] on span "content_paste" at bounding box center [286, 189] width 10 height 10
click at [281, 189] on span "content_paste" at bounding box center [286, 189] width 10 height 10
